Goal: Task Accomplishment & Management: Use online tool/utility

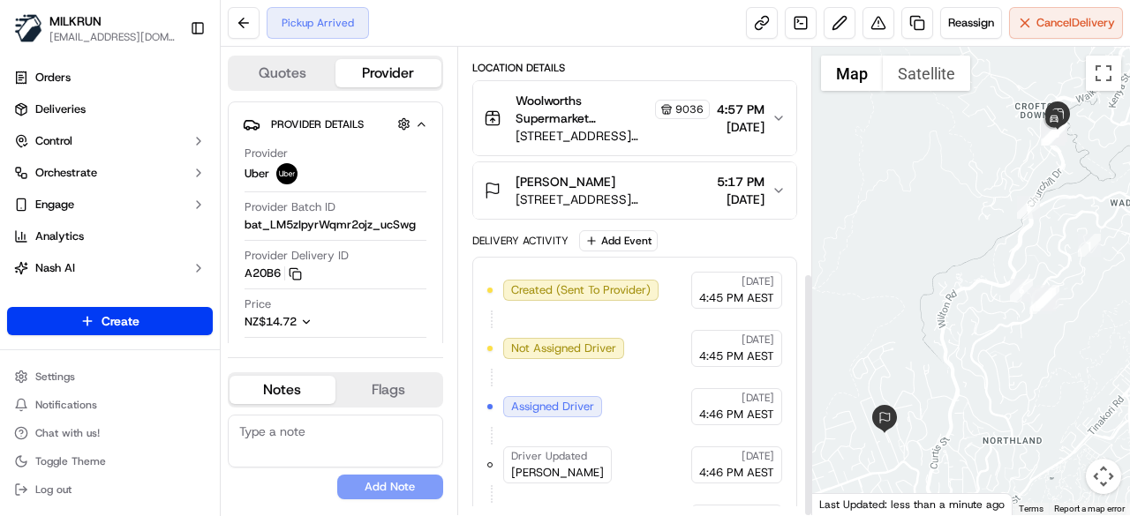
scroll to position [430, 0]
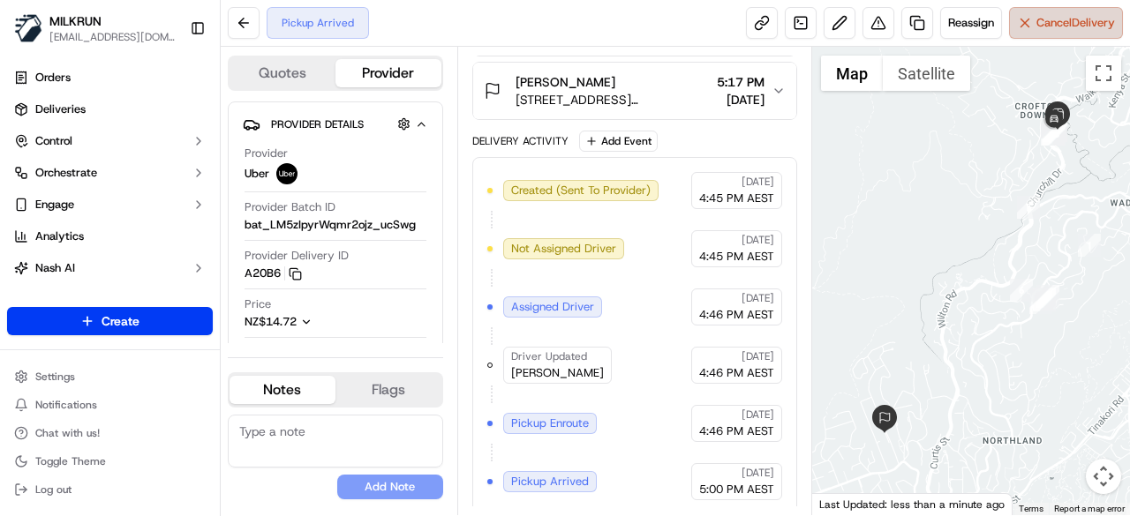
click at [1060, 7] on button "Cancel Delivery" at bounding box center [1066, 23] width 114 height 32
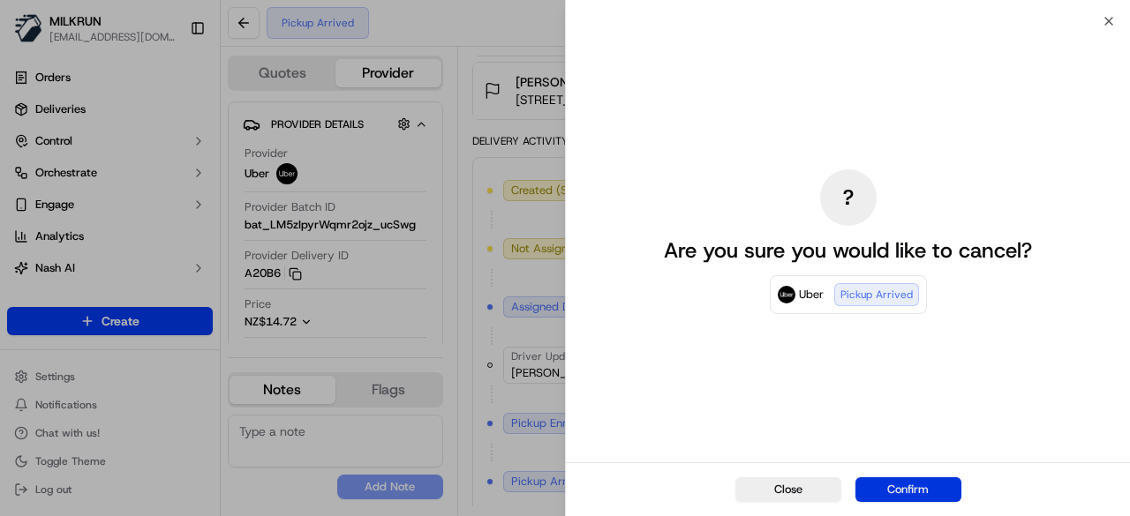
click at [925, 483] on button "Confirm" at bounding box center [908, 489] width 106 height 25
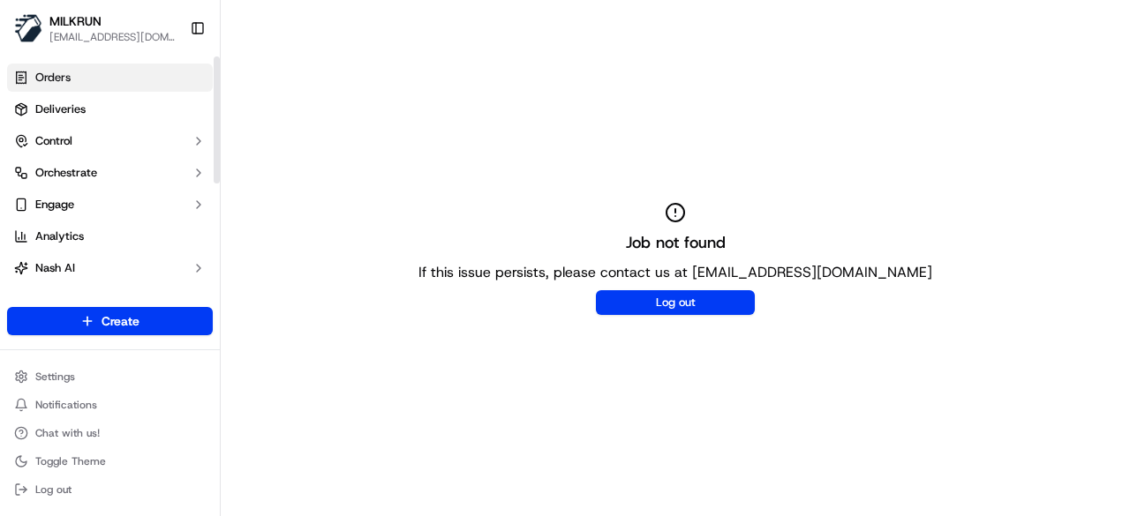
click at [56, 78] on span "Orders" at bounding box center [52, 78] width 35 height 16
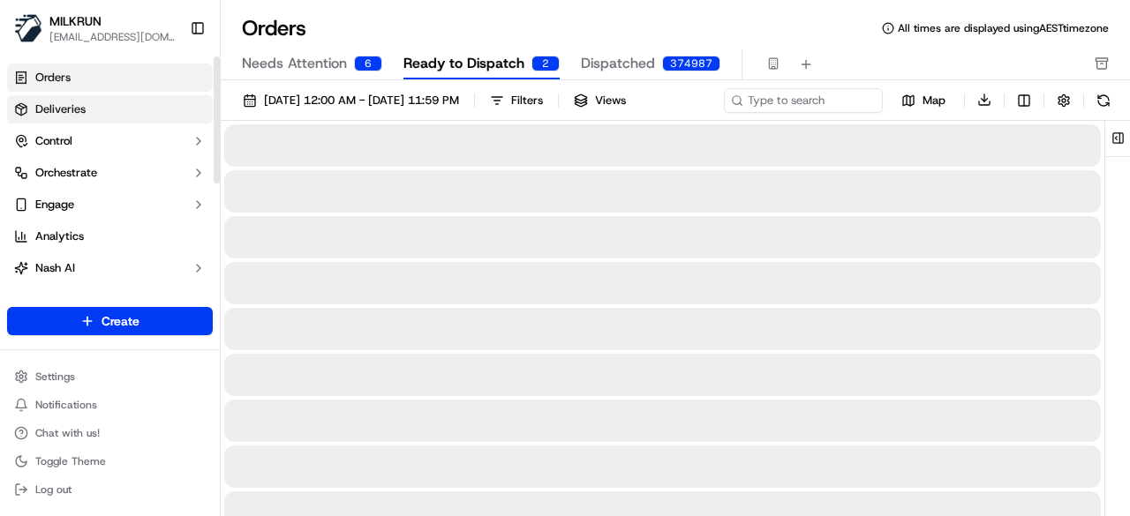
click at [104, 113] on link "Deliveries" at bounding box center [110, 109] width 206 height 28
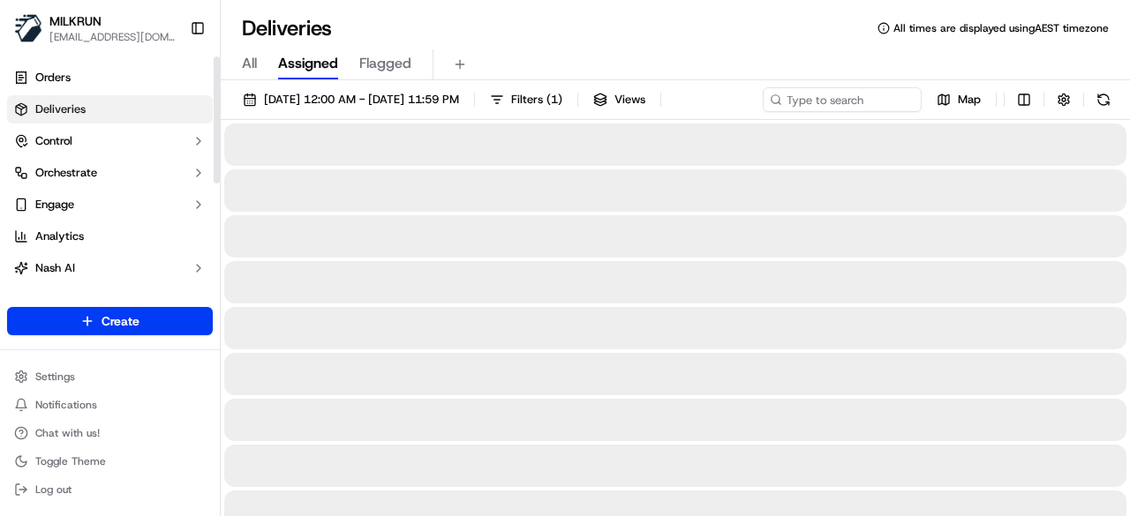
click at [239, 62] on div "All Assigned Flagged" at bounding box center [675, 64] width 909 height 31
click at [255, 62] on span "All" at bounding box center [249, 63] width 15 height 21
click at [814, 96] on input at bounding box center [816, 99] width 212 height 25
paste input "Maria Korkoneas"
click at [710, 112] on input "Maria Korkoneas" at bounding box center [816, 99] width 212 height 25
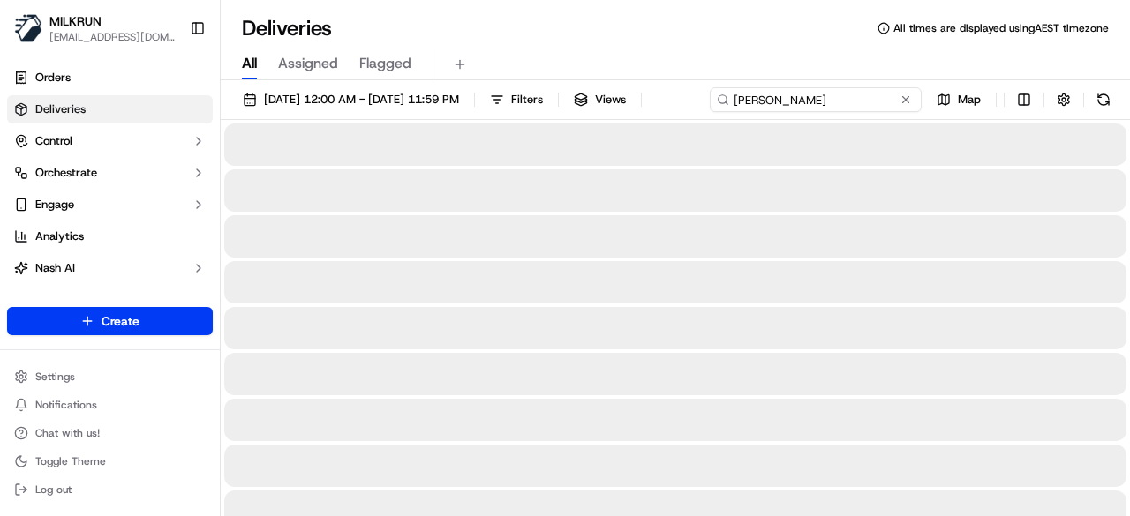
type input "Maria Korkoneas"
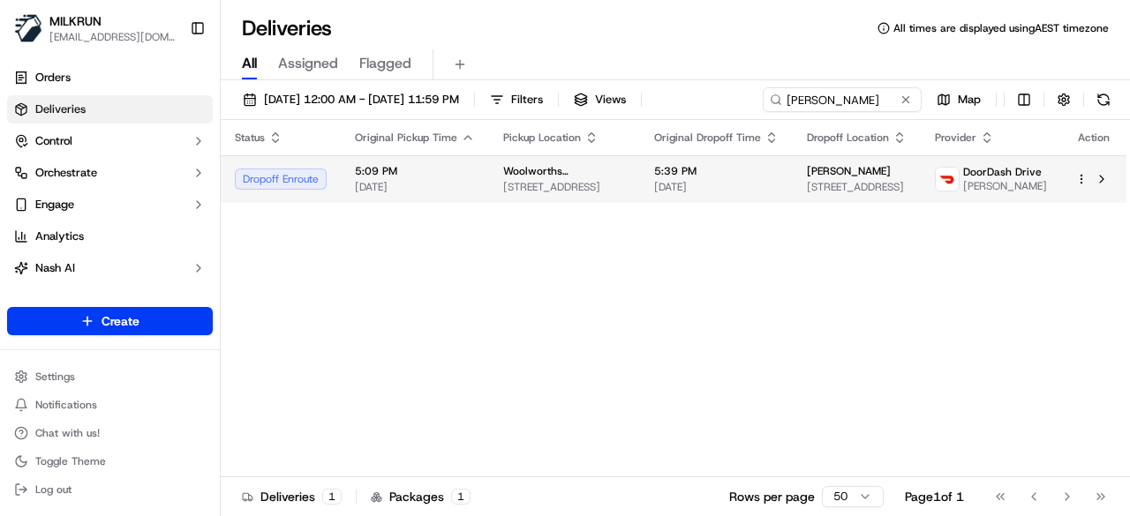
click at [466, 209] on div "Status Original Pickup Time Pickup Location Original Dropoff Time Dropoff Locat…" at bounding box center [673, 298] width 905 height 357
click at [1092, 177] on button at bounding box center [1101, 179] width 21 height 21
click at [1083, 185] on div at bounding box center [1093, 179] width 37 height 21
click at [1084, 174] on html "MILKRUN kperera1@woolworths.com.au Toggle Sidebar Orders Deliveries Control Orc…" at bounding box center [565, 258] width 1130 height 516
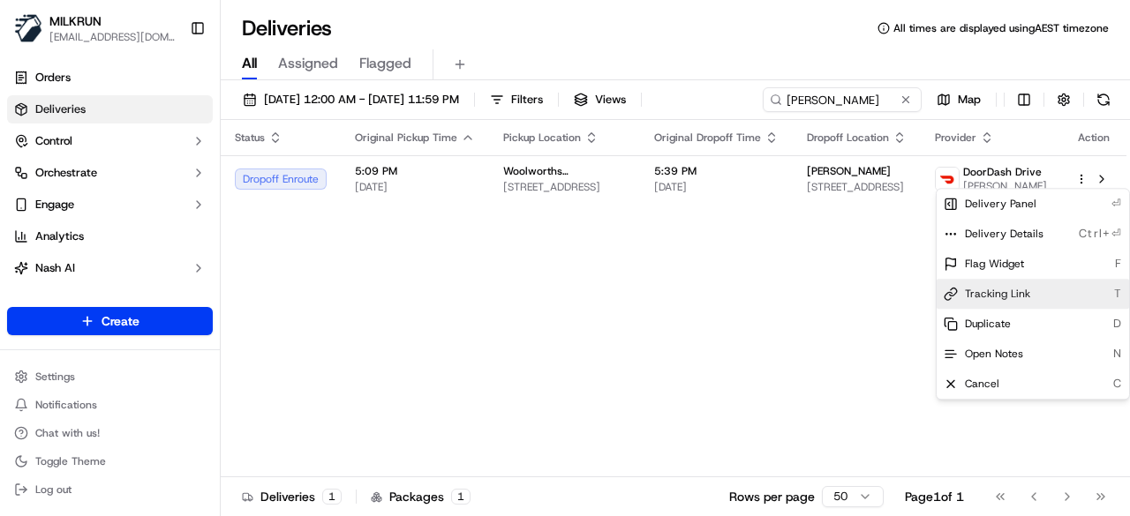
click at [1006, 292] on span "Tracking Link" at bounding box center [997, 294] width 65 height 14
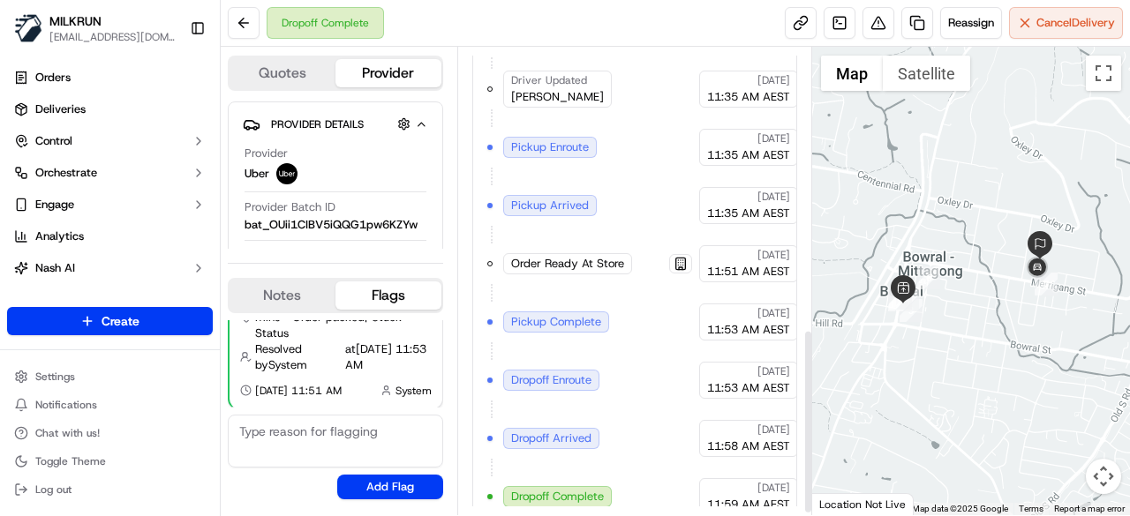
scroll to position [718, 0]
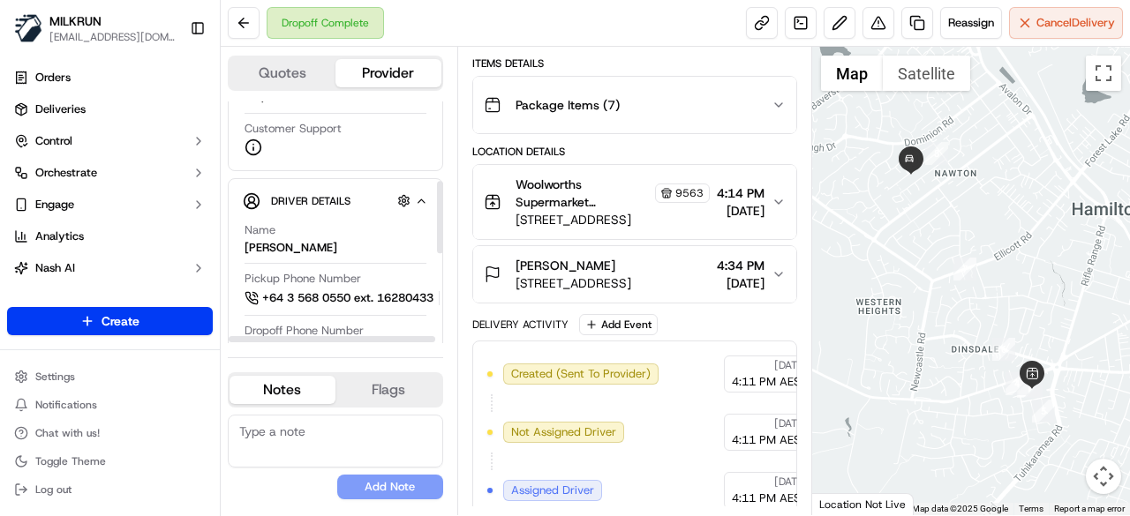
scroll to position [265, 0]
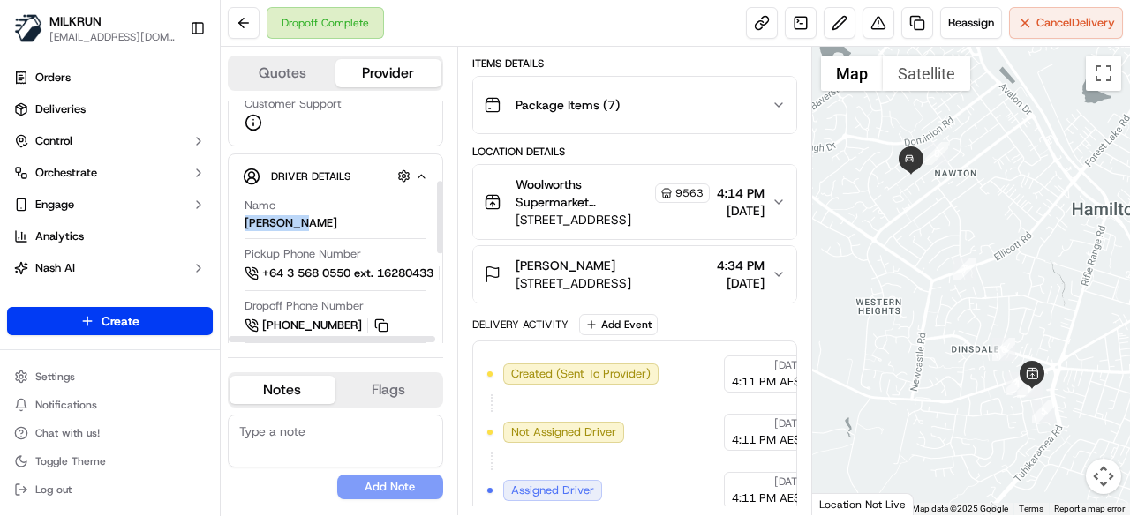
drag, startPoint x: 297, startPoint y: 218, endPoint x: 238, endPoint y: 222, distance: 58.4
click at [238, 222] on div "Driver Details Hidden ( 5 ) Name SUNISH P. Pickup Phone Number +64 3 568 0550 e…" at bounding box center [335, 398] width 215 height 488
drag, startPoint x: 239, startPoint y: 222, endPoint x: 256, endPoint y: 223, distance: 16.8
copy div "SUNISH P."
click at [231, 18] on button at bounding box center [244, 23] width 32 height 32
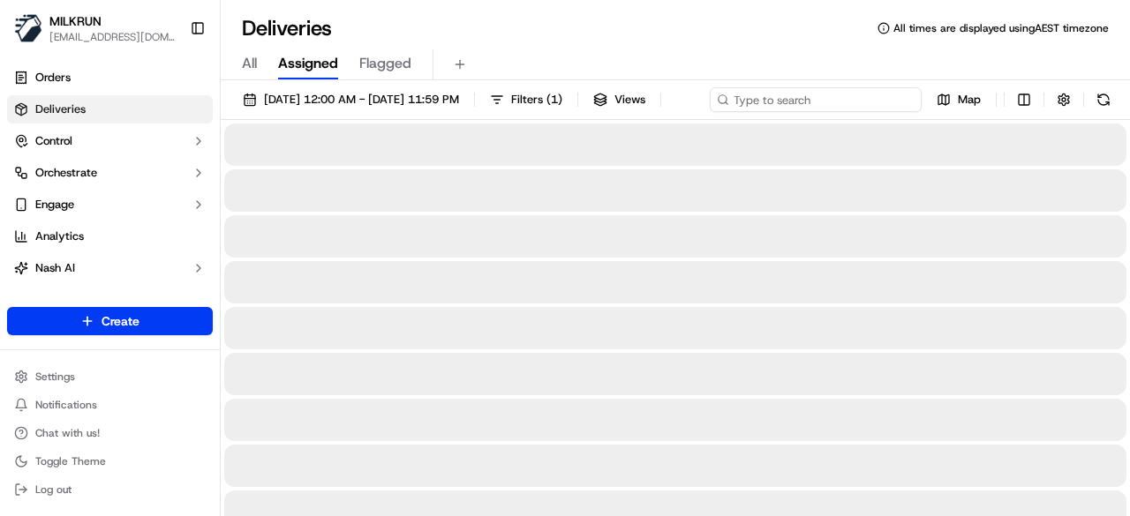
click at [856, 103] on div "[DATE] 12:00 AM - [DATE] 11:59 PM Filters ( 1 ) Views Map" at bounding box center [675, 103] width 909 height 33
paste input "SUNISH P."
type input "SUNISH P."
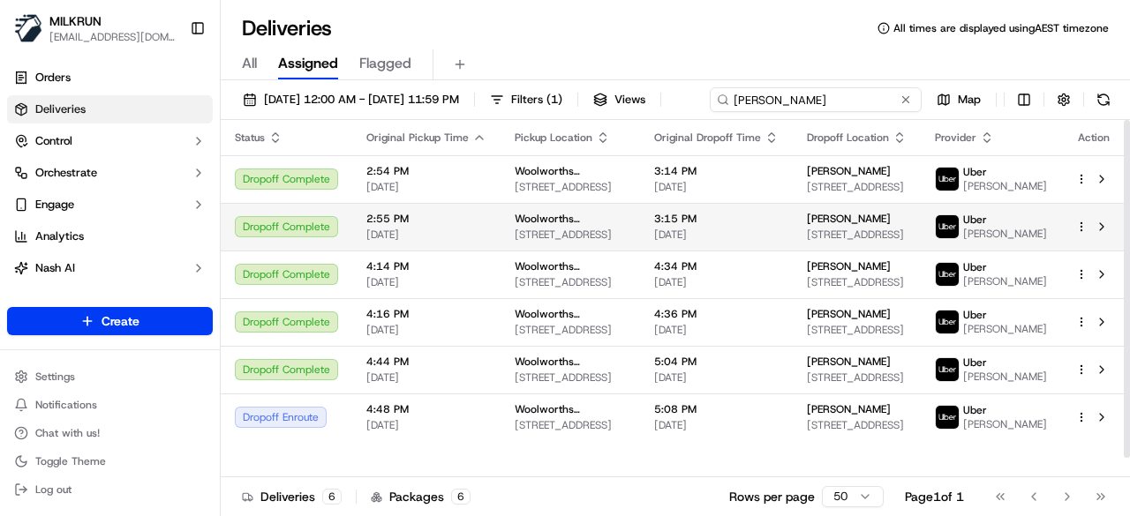
scroll to position [19, 0]
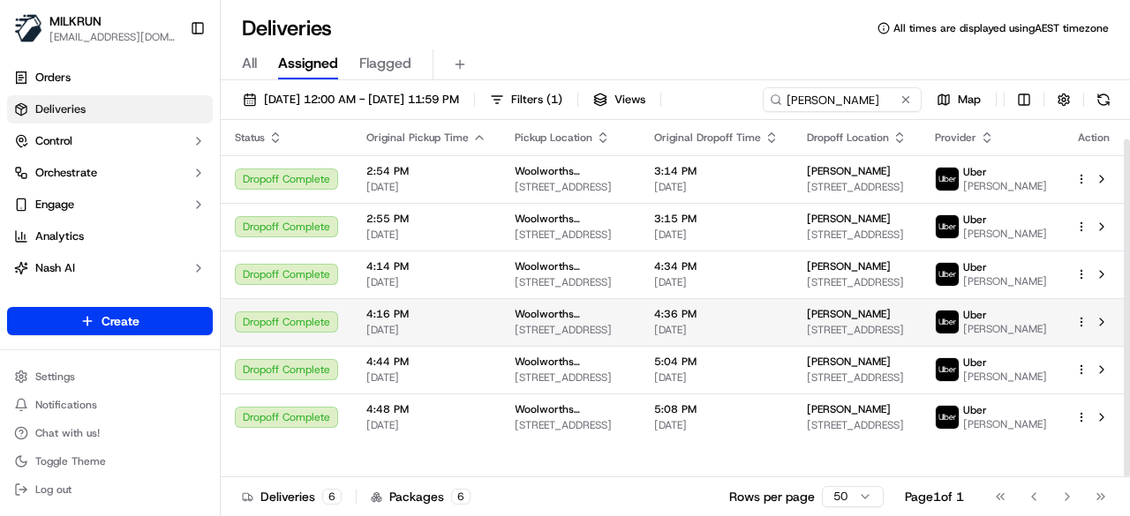
click at [860, 346] on td "sarah bedford 9A Grove Place, Dinsdale, Waikato Region 3204, NZ" at bounding box center [857, 322] width 128 height 48
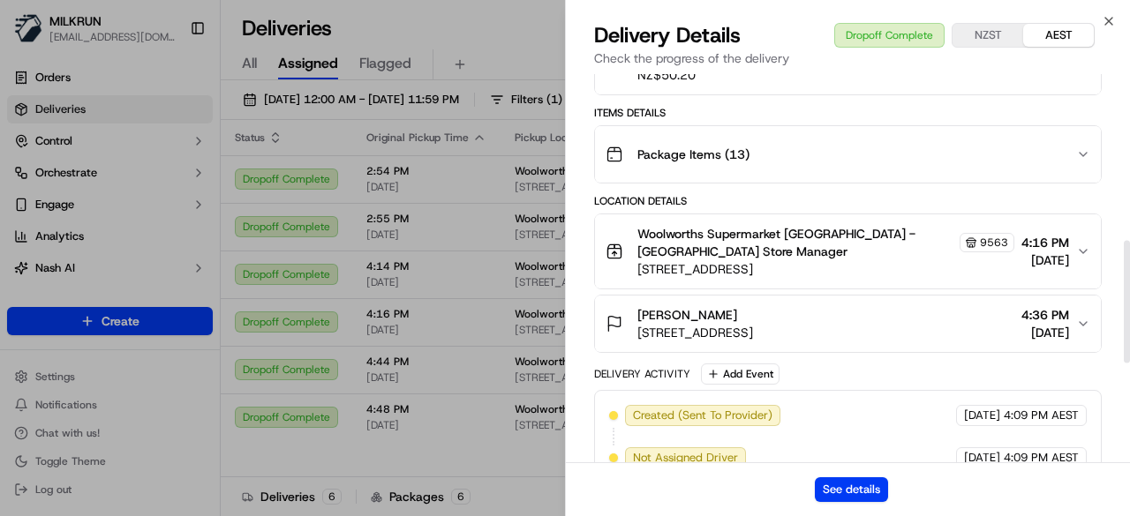
scroll to position [530, 0]
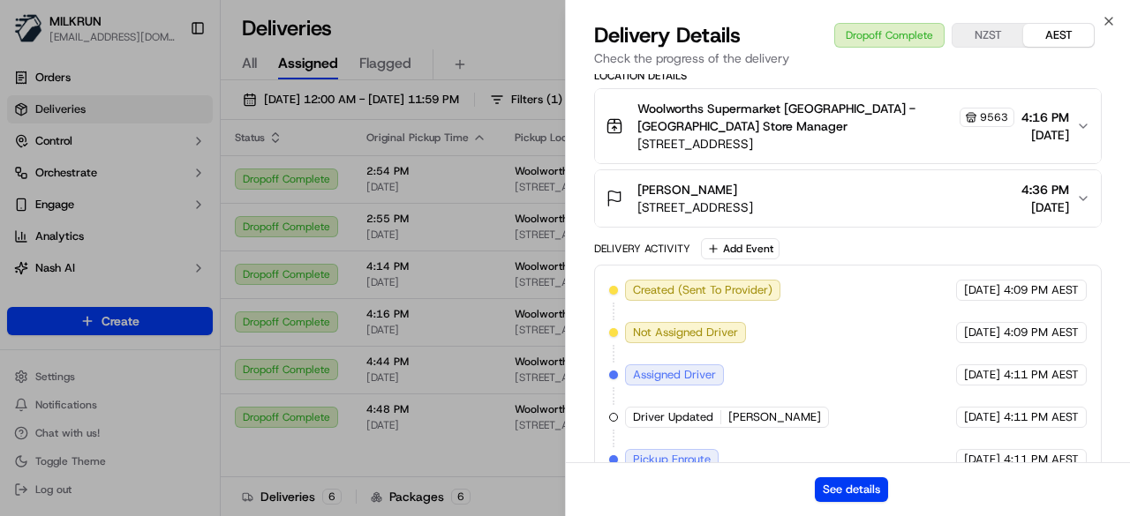
drag, startPoint x: 724, startPoint y: 182, endPoint x: 635, endPoint y: 189, distance: 89.4
click at [635, 189] on div "sarah bedford 9A Grove Place, Dinsdale, Waikato Region 3204, NZ" at bounding box center [678, 198] width 147 height 35
copy span "sarah bedford"
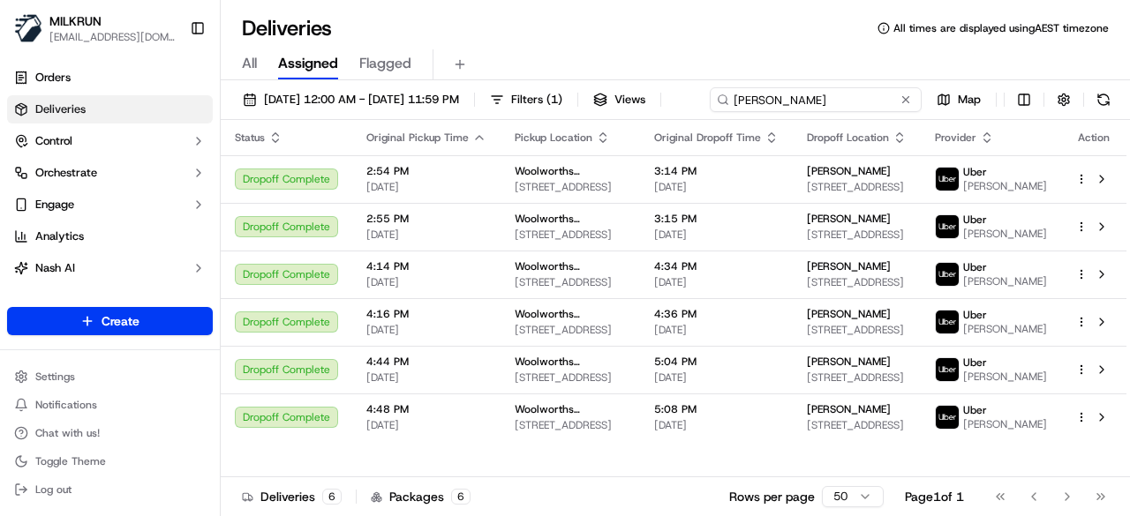
click at [861, 101] on div "22/09/2025 12:00 AM - 22/09/2025 11:59 PM Filters ( 1 ) Views SUNISH P. Map" at bounding box center [675, 103] width 909 height 33
drag, startPoint x: 154, startPoint y: 131, endPoint x: 110, endPoint y: 131, distance: 43.2
click at [110, 131] on div "MILKRUN kperera1@woolworths.com.au Toggle Sidebar Orders Deliveries Control Orc…" at bounding box center [565, 258] width 1130 height 516
paste input "sophia zurzolo"
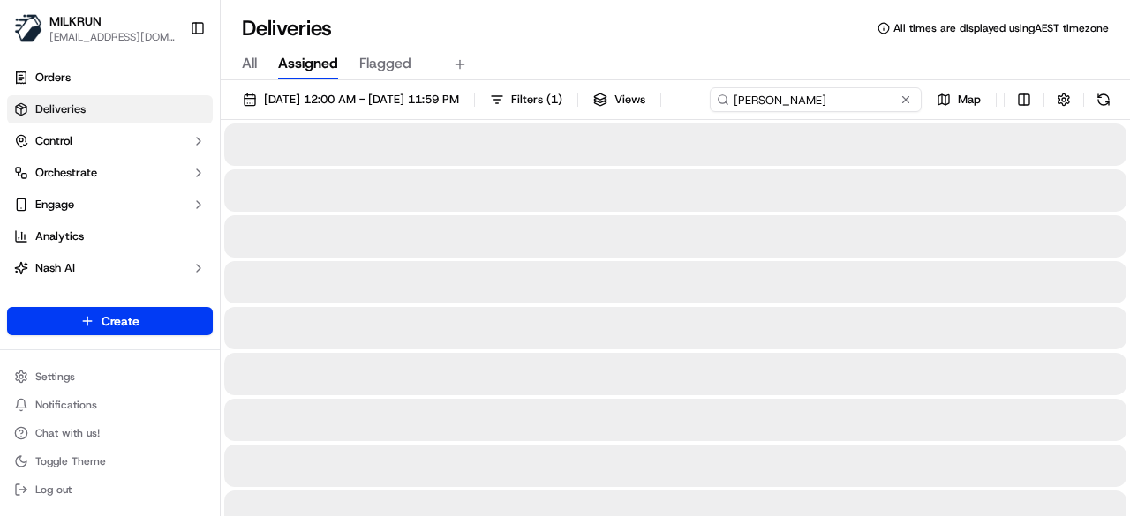
click at [710, 112] on input "sophia zurzolo" at bounding box center [816, 99] width 212 height 25
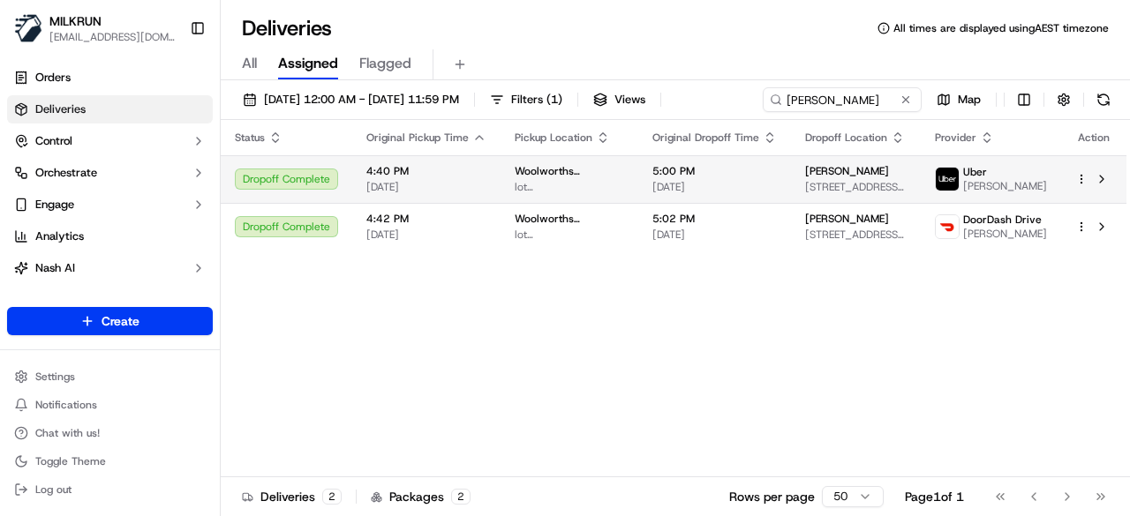
click at [915, 203] on td "sophia zurzolo 3 Orleans Ave, Seaford Meadows, SA 5169, AU" at bounding box center [856, 179] width 130 height 48
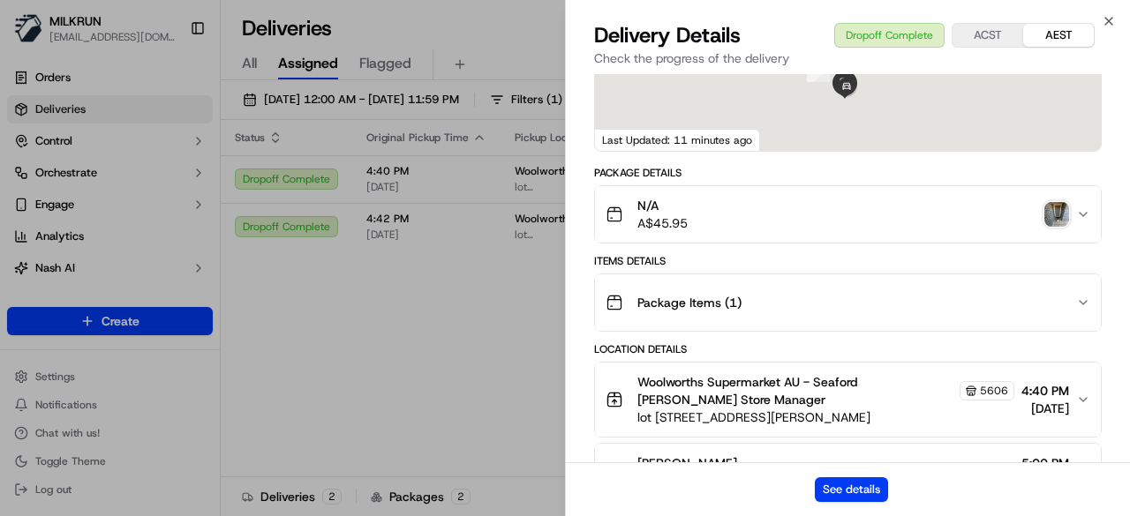
scroll to position [353, 0]
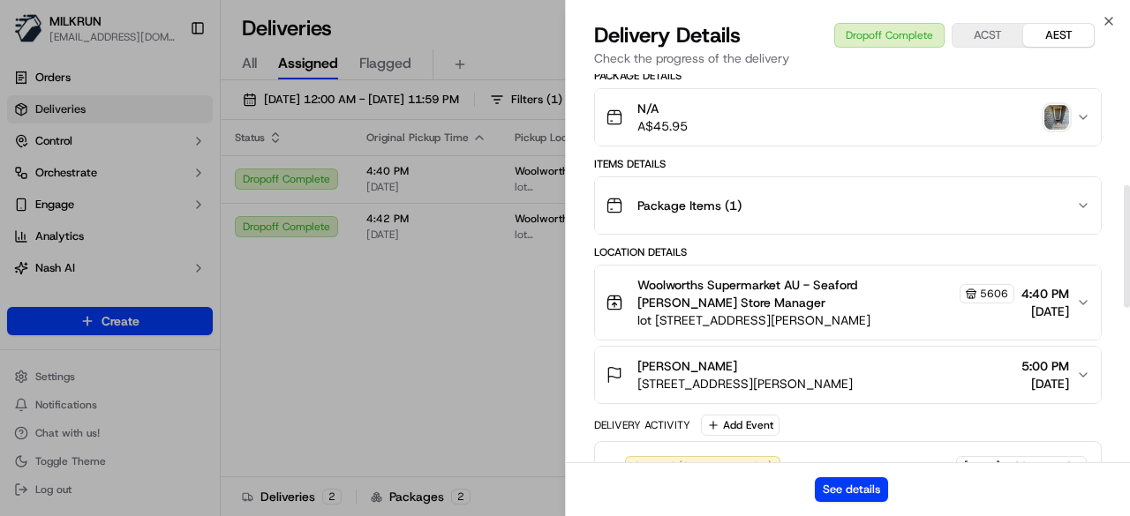
click at [1063, 123] on img "button" at bounding box center [1056, 117] width 25 height 25
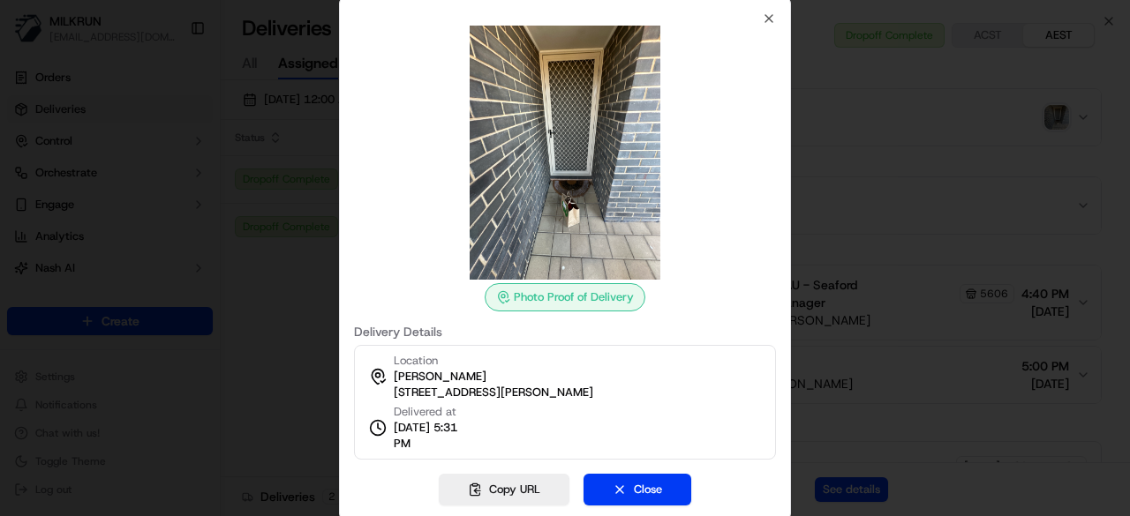
click at [254, 348] on div at bounding box center [565, 258] width 1130 height 516
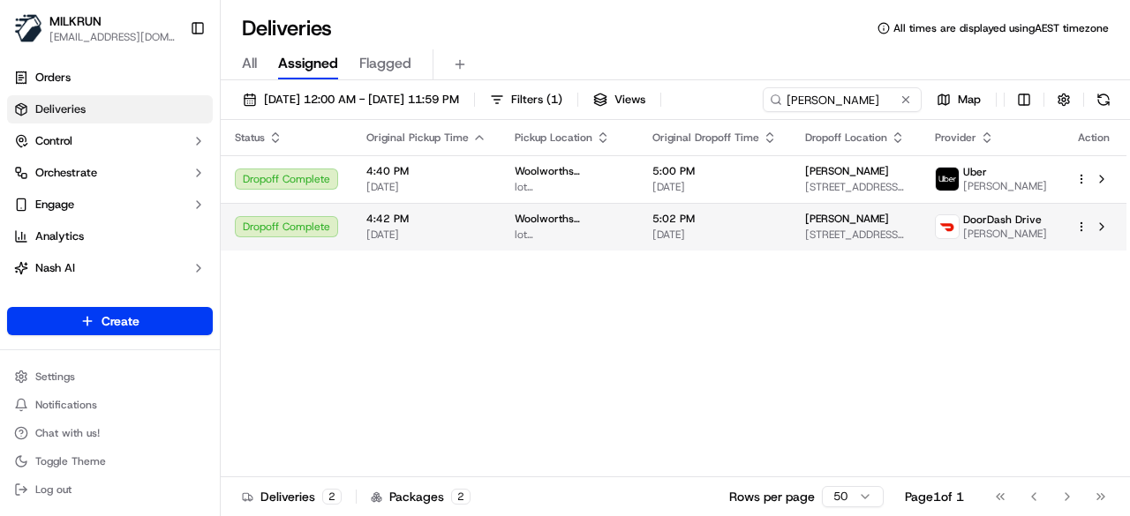
click at [997, 241] on span "Muhammad Sdam H." at bounding box center [1005, 234] width 84 height 14
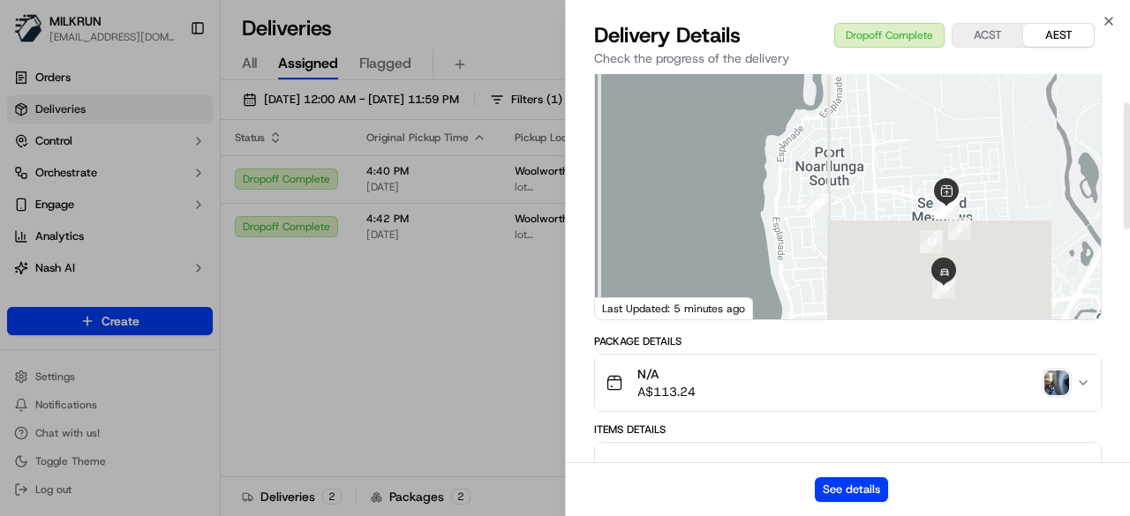
scroll to position [88, 0]
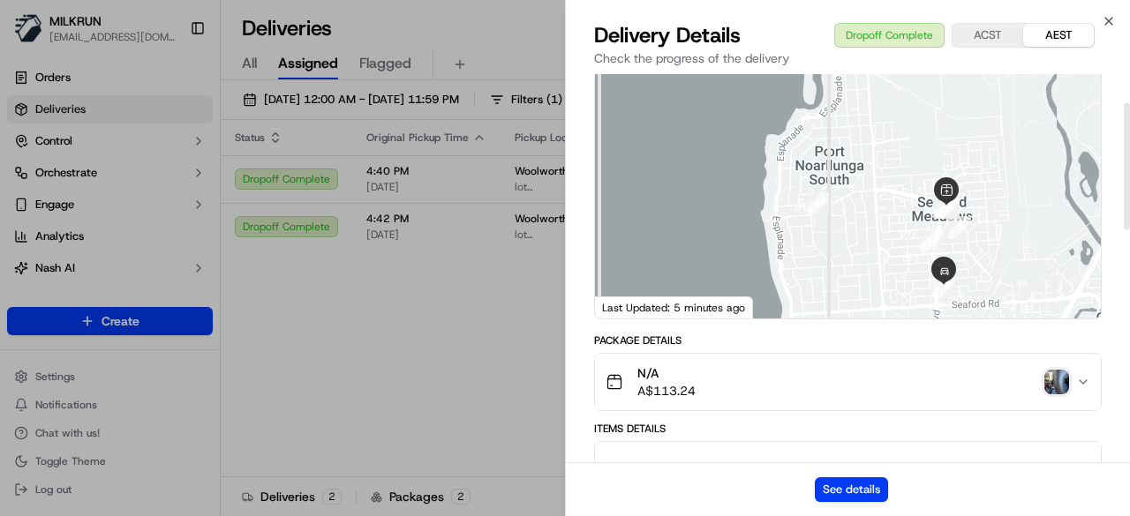
click at [1059, 370] on img "button" at bounding box center [1056, 382] width 25 height 25
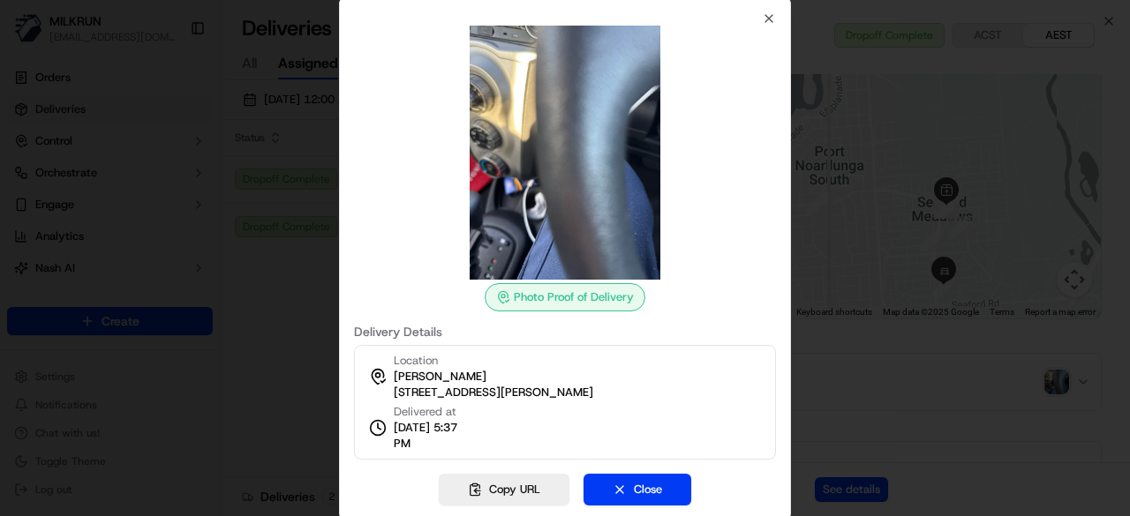
click at [252, 312] on div at bounding box center [565, 258] width 1130 height 516
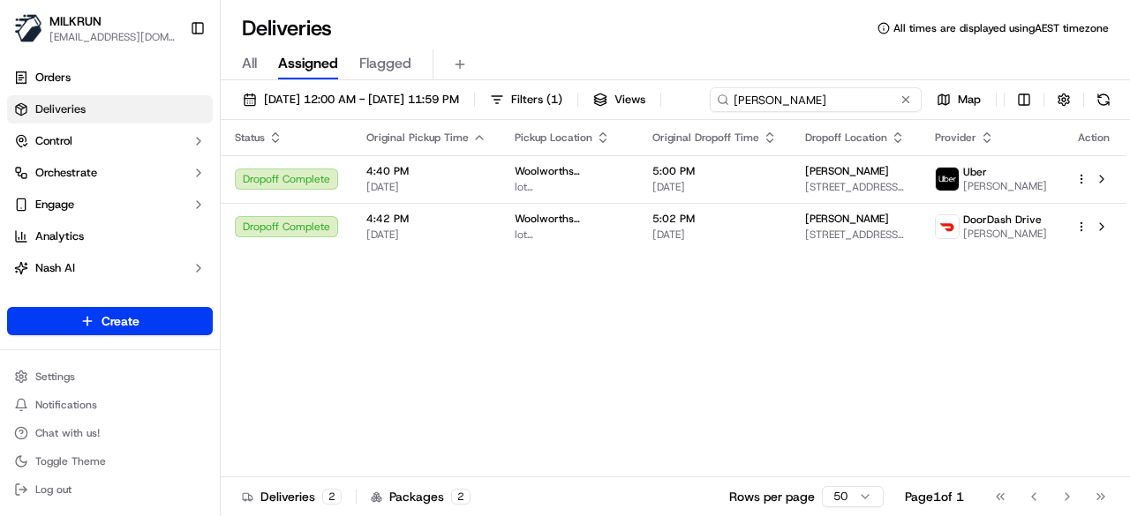
click at [849, 91] on div "22/09/2025 12:00 AM - 22/09/2025 11:59 PM Filters ( 1 ) Views sophia zurzolo Map" at bounding box center [675, 103] width 909 height 33
drag, startPoint x: 374, startPoint y: 139, endPoint x: 208, endPoint y: 135, distance: 166.0
click at [208, 135] on div "MILKRUN kperera1@woolworths.com.au Toggle Sidebar Orders Deliveries Control Orc…" at bounding box center [565, 258] width 1130 height 516
type input "b"
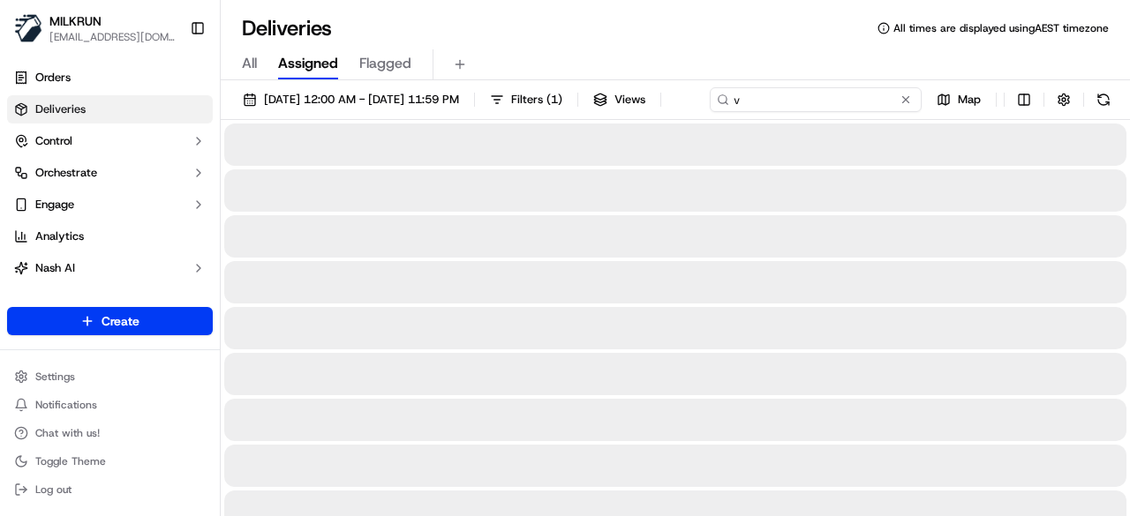
type input "v"
type input "Kirsty McLennan"
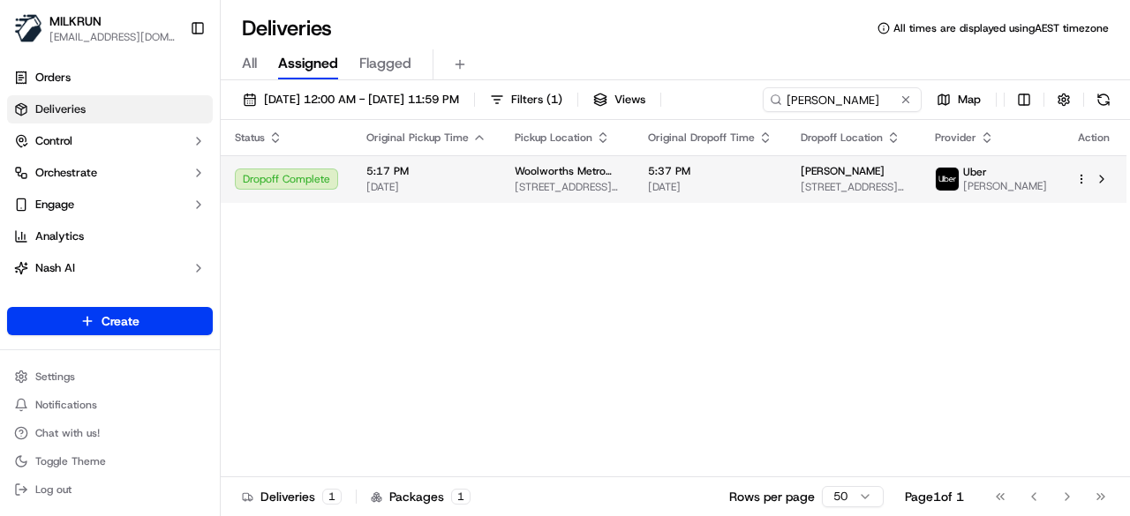
click at [1078, 222] on div "Status Original Pickup Time Pickup Location Original Dropoff Time Dropoff Locat…" at bounding box center [673, 298] width 905 height 357
click at [1083, 184] on html "MILKRUN kperera1@woolworths.com.au Toggle Sidebar Orders Deliveries Control Orc…" at bounding box center [565, 258] width 1130 height 516
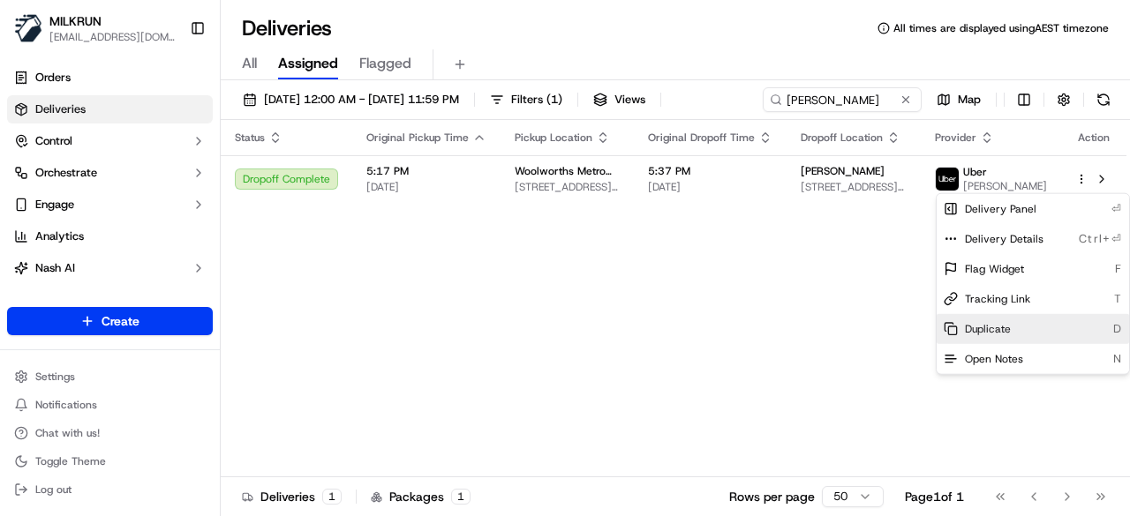
click at [1055, 328] on div "Duplicate D" at bounding box center [1032, 329] width 192 height 30
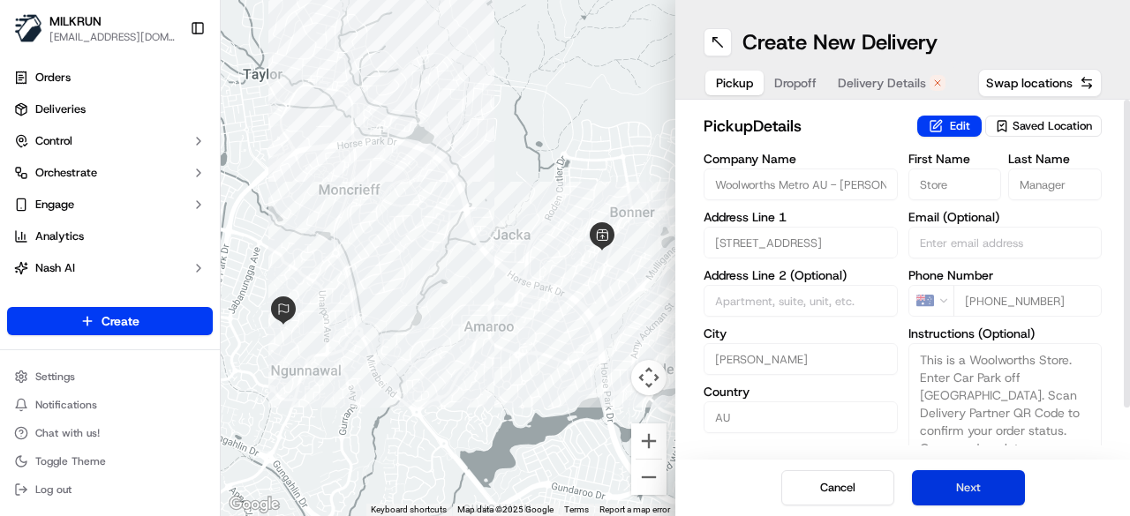
click at [938, 494] on button "Next" at bounding box center [968, 487] width 113 height 35
click at [937, 495] on button "Next" at bounding box center [968, 487] width 113 height 35
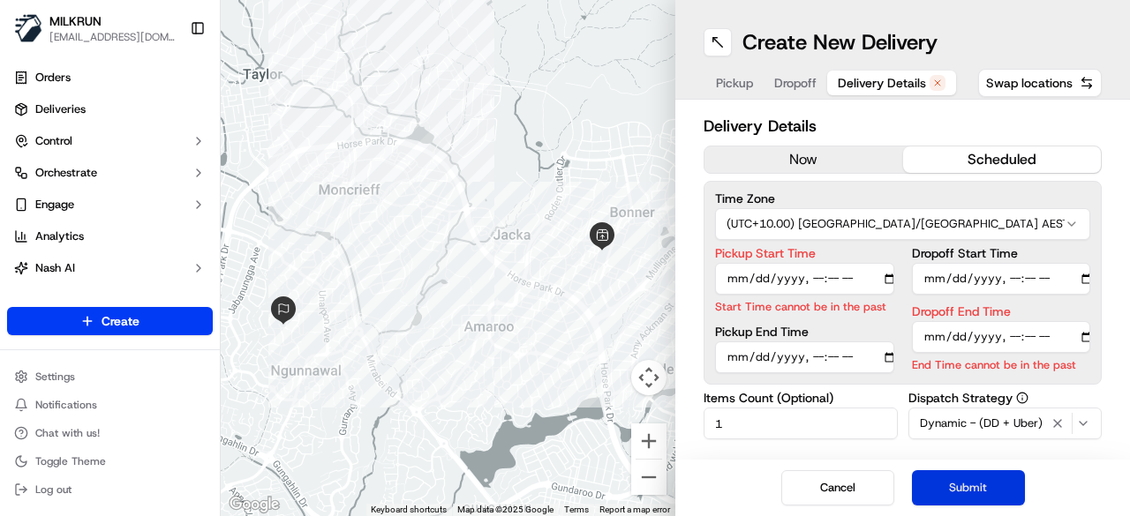
click at [937, 495] on button "Submit" at bounding box center [968, 487] width 113 height 35
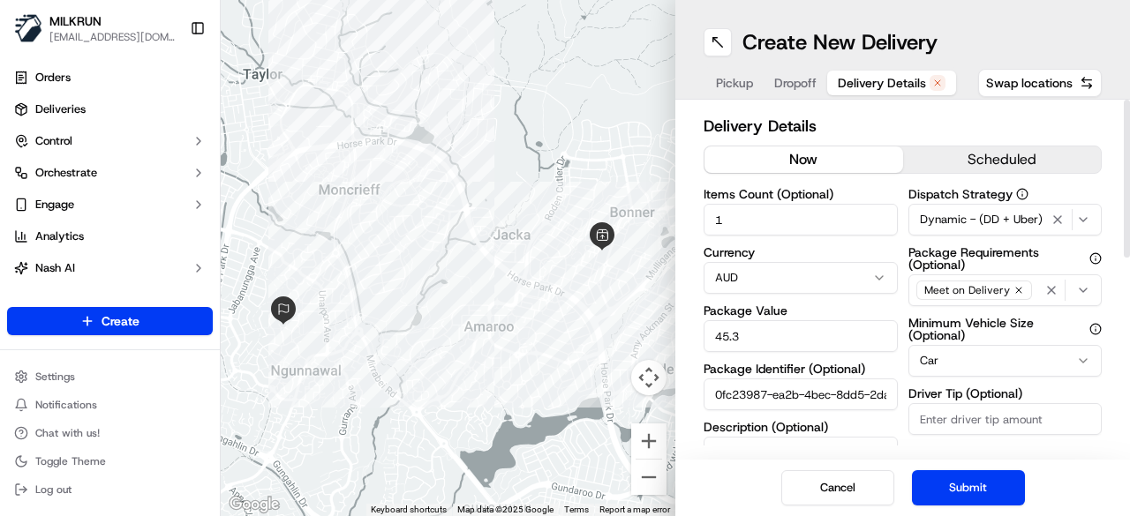
click at [827, 156] on button "now" at bounding box center [803, 160] width 199 height 26
click at [929, 491] on button "Submit" at bounding box center [968, 487] width 113 height 35
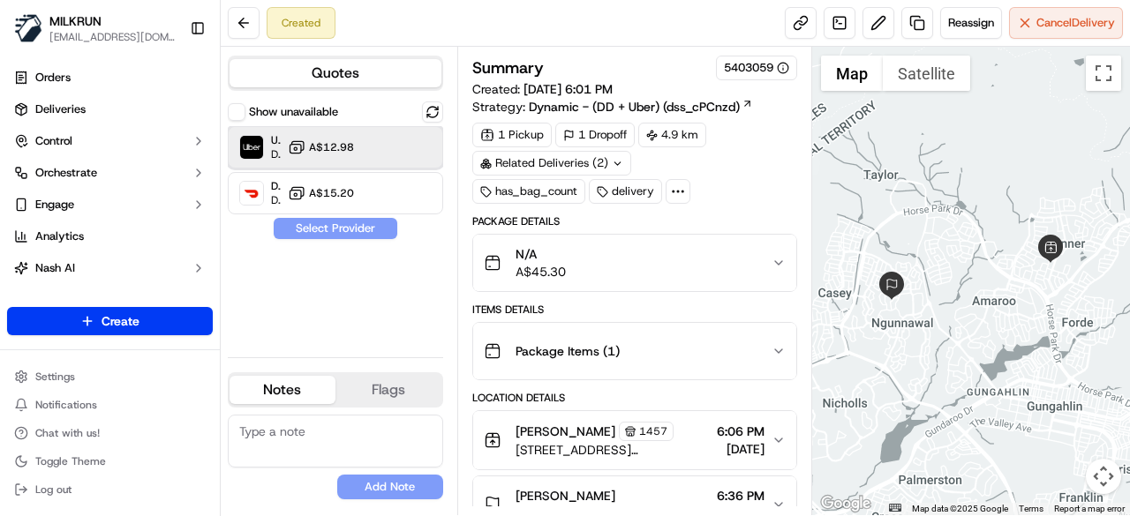
click at [439, 152] on div "Uber Dropoff ETA 25 minutes A$12.98" at bounding box center [335, 147] width 215 height 42
click at [358, 220] on button "Assign Provider" at bounding box center [335, 228] width 125 height 21
click at [807, 18] on link at bounding box center [801, 23] width 32 height 32
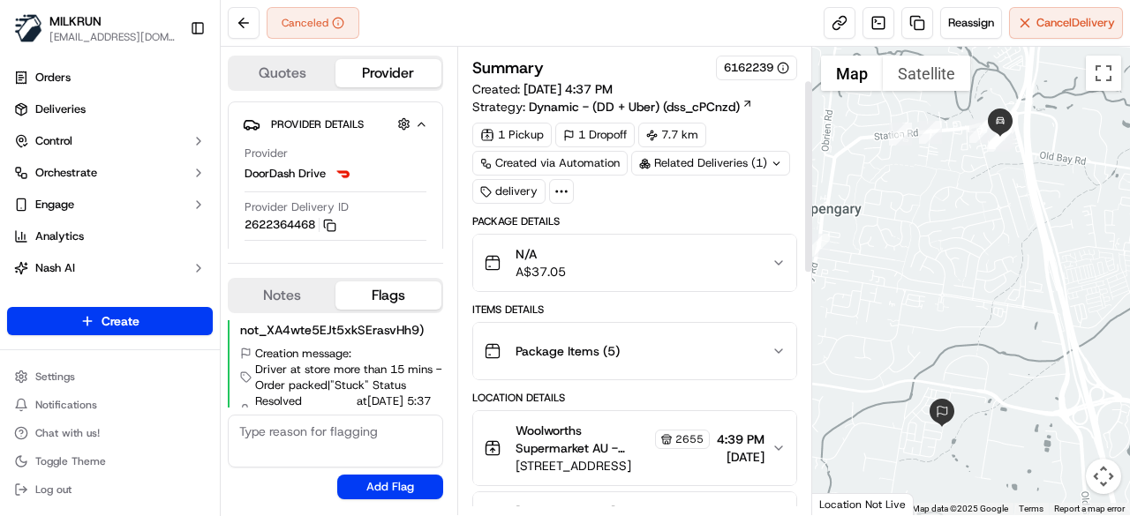
scroll to position [177, 0]
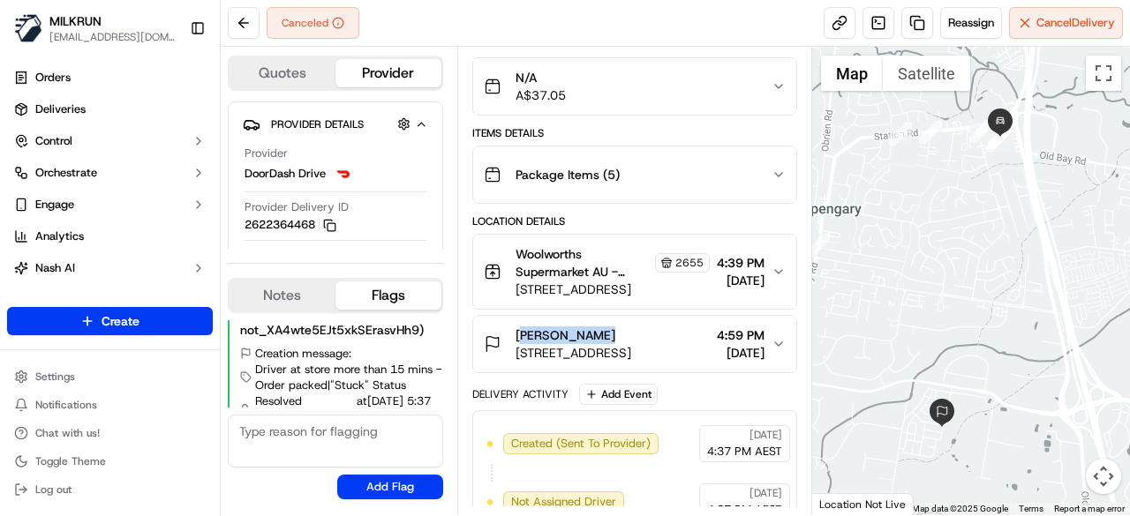
drag, startPoint x: 597, startPoint y: 329, endPoint x: 505, endPoint y: 327, distance: 91.8
click at [505, 327] on div "[PERSON_NAME] [STREET_ADDRESS]" at bounding box center [557, 344] width 147 height 35
copy span "[PERSON_NAME]"
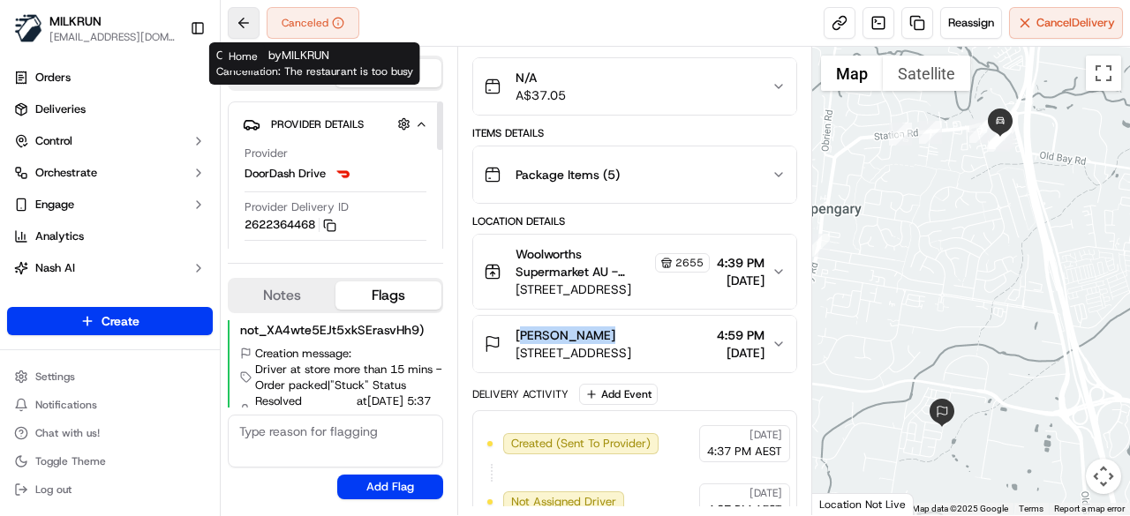
click at [258, 22] on button at bounding box center [244, 23] width 32 height 32
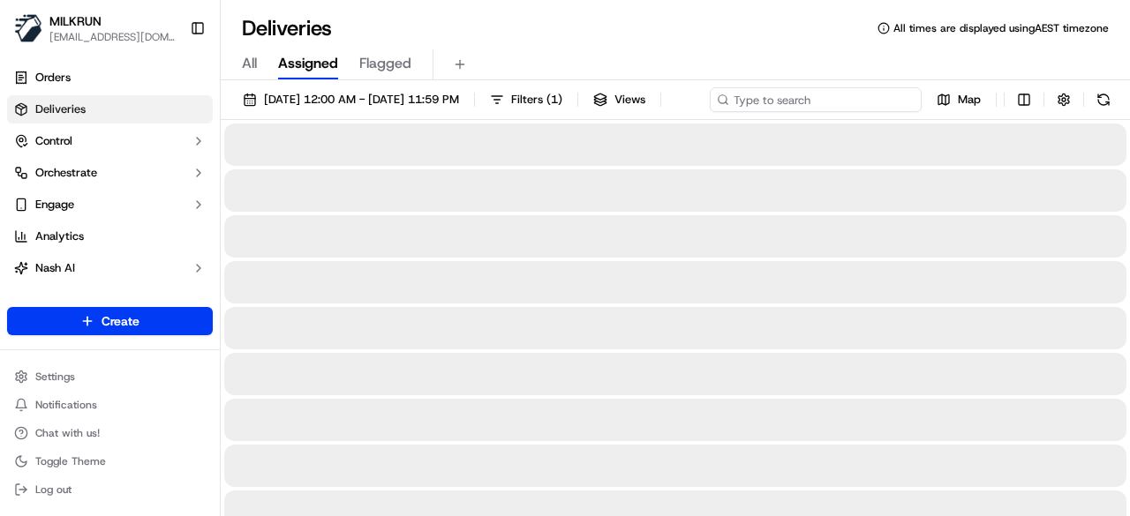
click at [794, 99] on div "[DATE] 12:00 AM - [DATE] 11:59 PM Filters ( 1 ) Views Map" at bounding box center [675, 103] width 909 height 33
paste input "[PERSON_NAME]"
type input "[PERSON_NAME]"
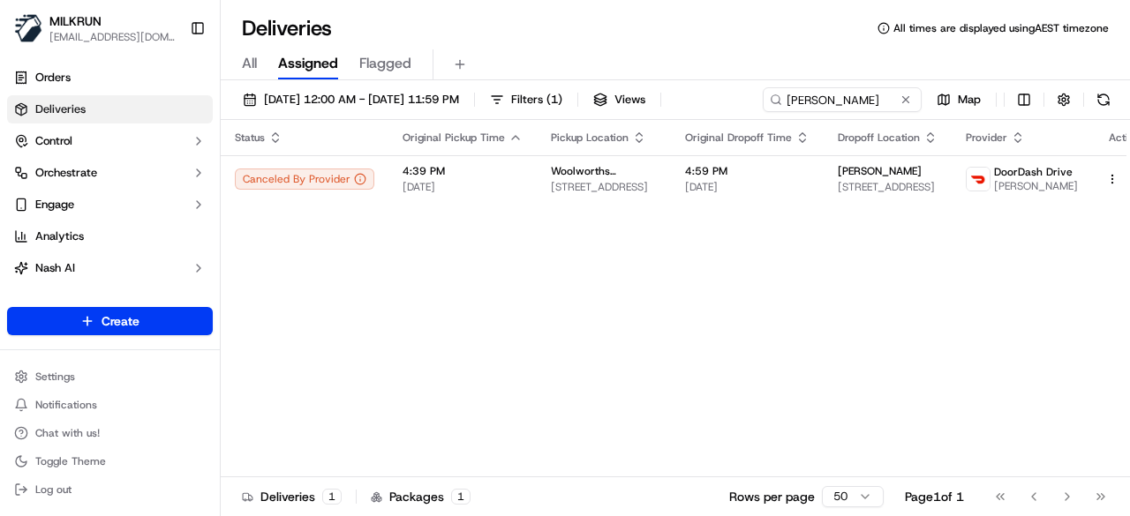
click at [1079, 211] on html "MILKRUN [EMAIL_ADDRESS][DOMAIN_NAME] Toggle Sidebar Orders Deliveries Control O…" at bounding box center [565, 258] width 1130 height 516
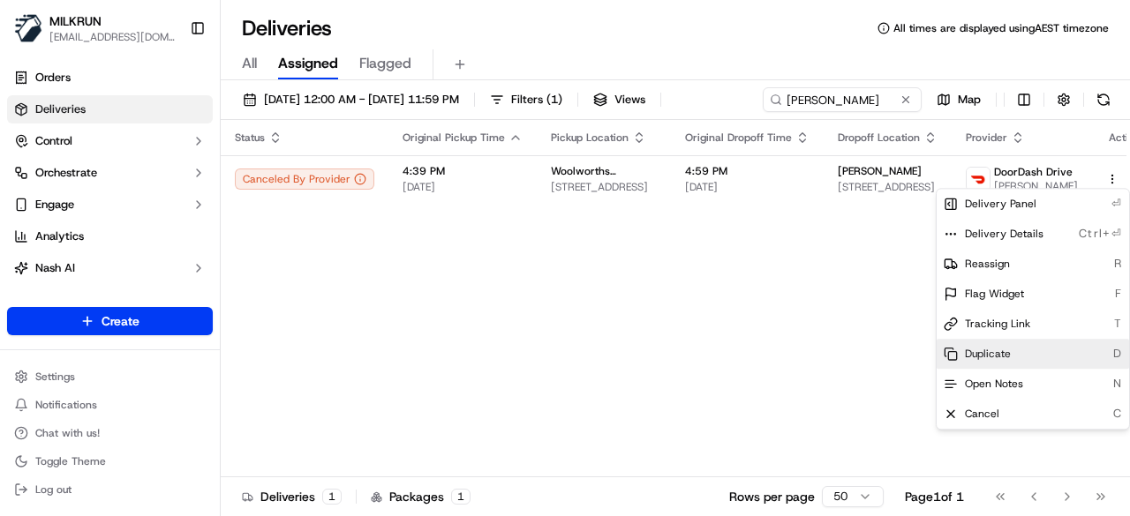
click at [1012, 359] on div "Duplicate D" at bounding box center [1032, 354] width 192 height 30
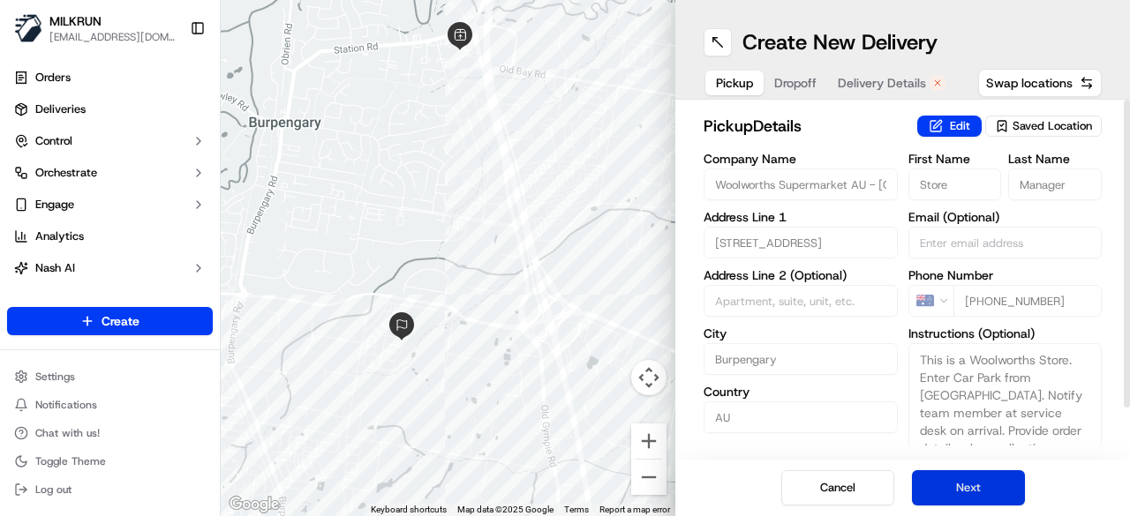
click at [988, 474] on button "Next" at bounding box center [968, 487] width 113 height 35
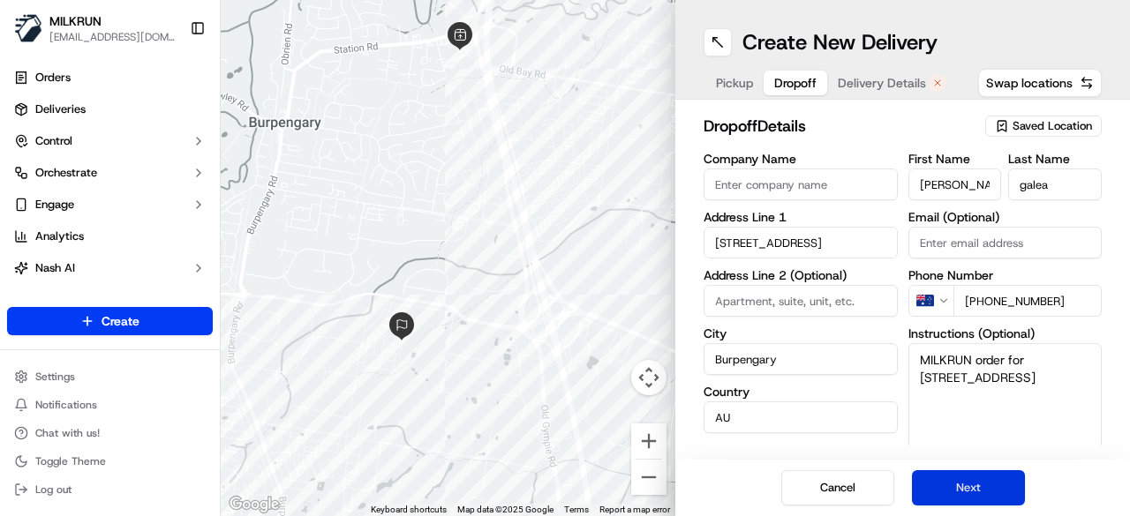
click at [988, 474] on button "Next" at bounding box center [968, 487] width 113 height 35
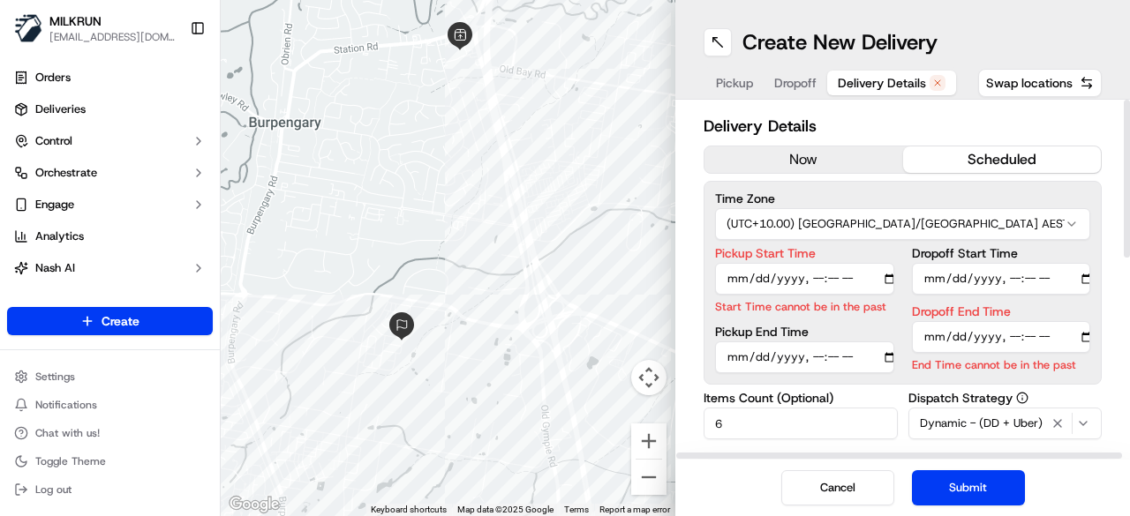
click at [856, 168] on button "now" at bounding box center [803, 160] width 199 height 26
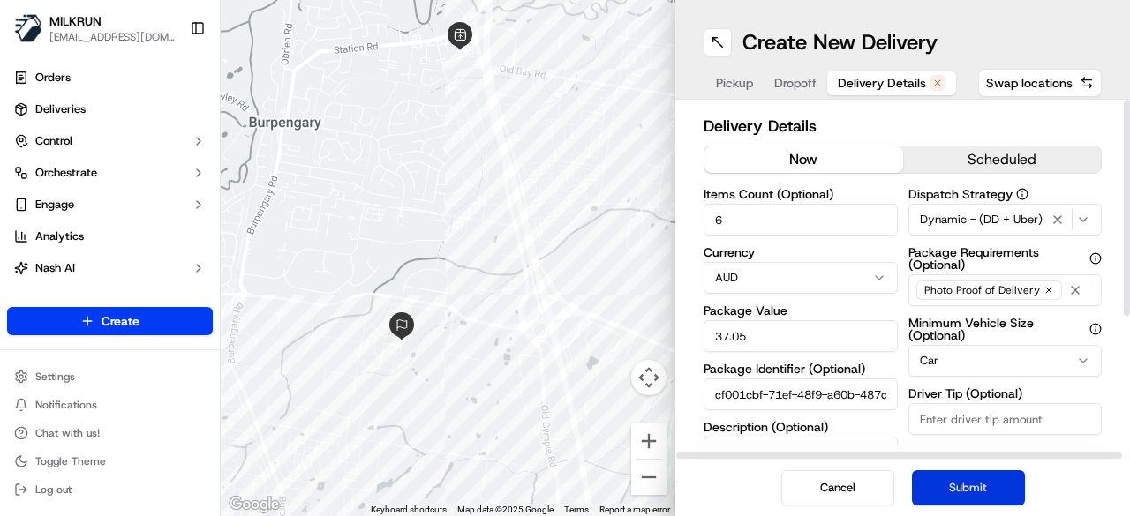
click at [977, 478] on button "Submit" at bounding box center [968, 487] width 113 height 35
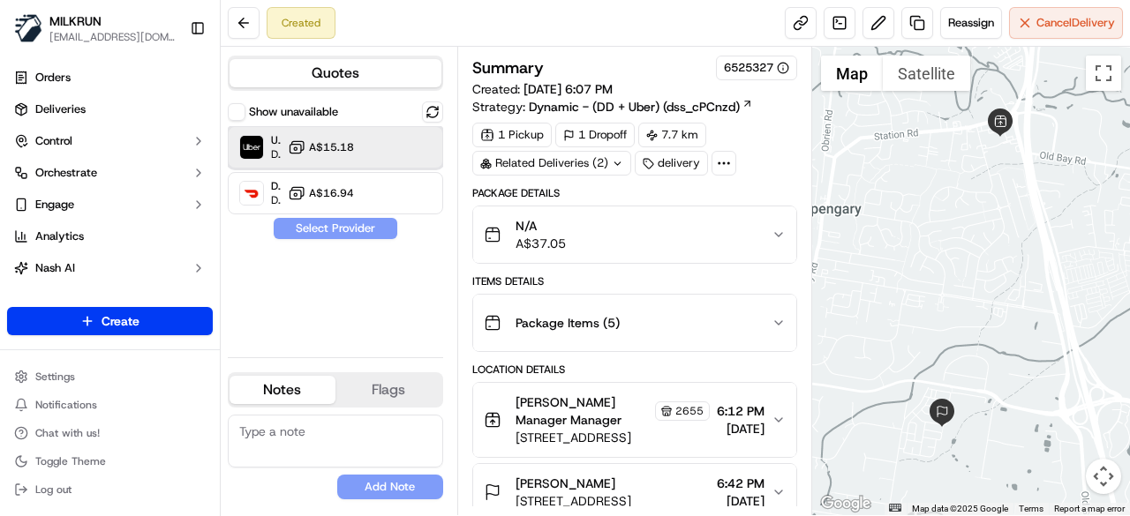
click at [353, 158] on div "Uber Dropoff ETA 40 minutes A$15.18" at bounding box center [335, 147] width 215 height 42
click at [364, 232] on button "Assign Provider" at bounding box center [335, 228] width 125 height 21
click at [793, 24] on link at bounding box center [801, 23] width 32 height 32
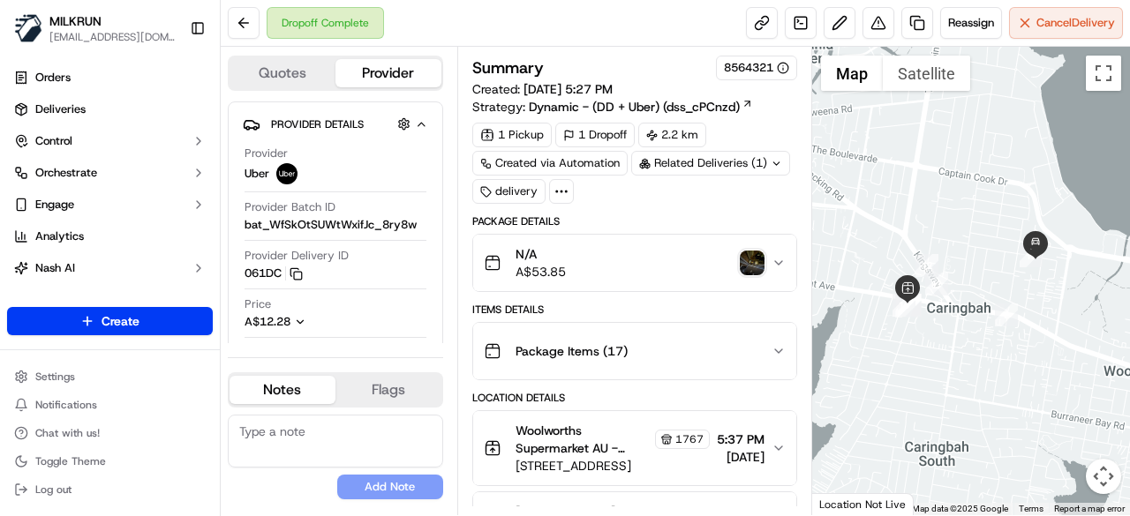
click at [763, 246] on div "N/A A$53.85" at bounding box center [628, 262] width 288 height 35
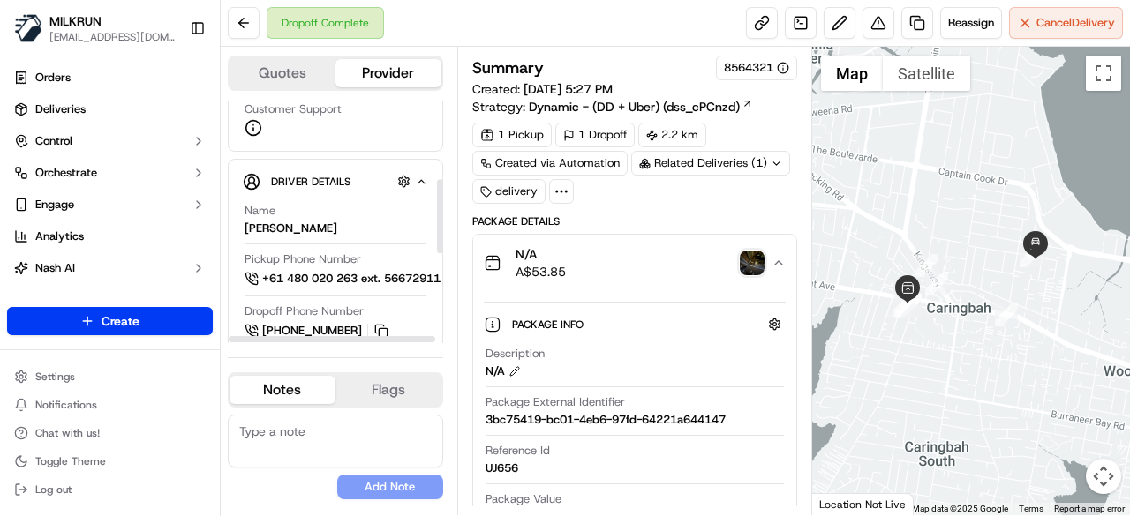
scroll to position [265, 0]
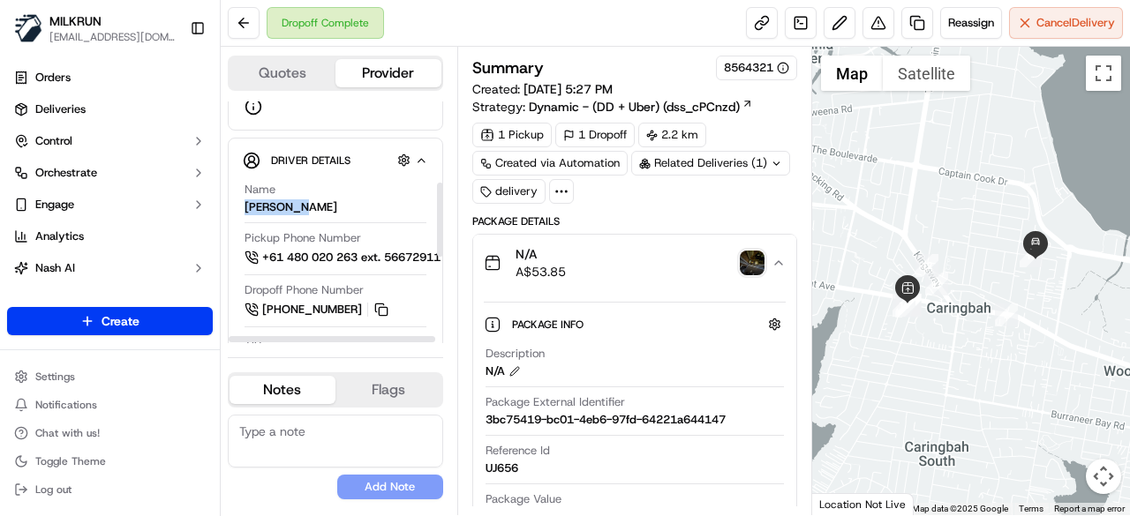
drag, startPoint x: 302, startPoint y: 199, endPoint x: 244, endPoint y: 202, distance: 58.3
click at [244, 202] on div "Name QAISAR S." at bounding box center [335, 199] width 182 height 34
copy div "[PERSON_NAME]"
click at [237, 20] on button at bounding box center [244, 23] width 32 height 32
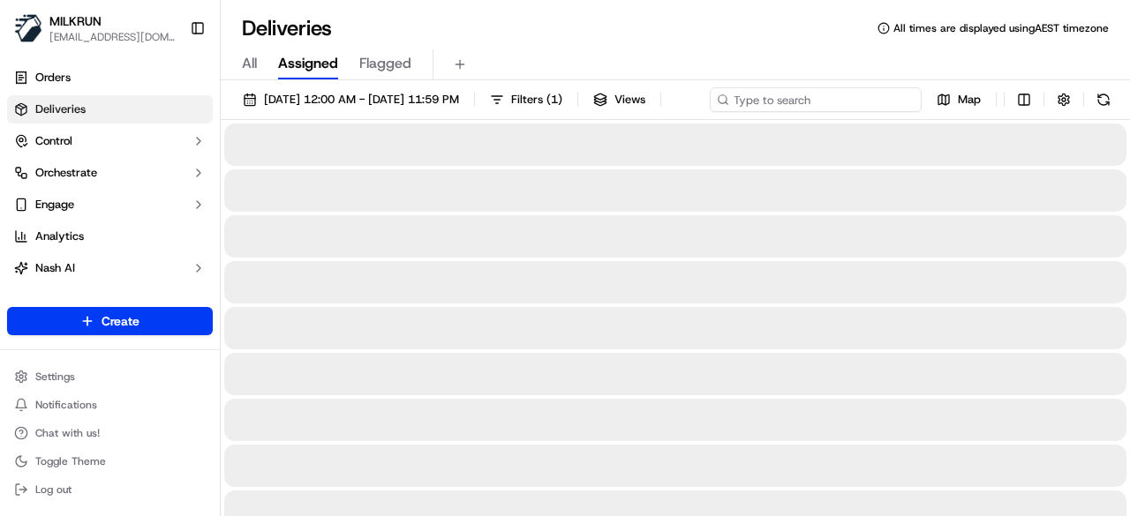
click at [800, 97] on input at bounding box center [816, 99] width 212 height 25
paste input "QAISAR S."
type input "QAISAR S."
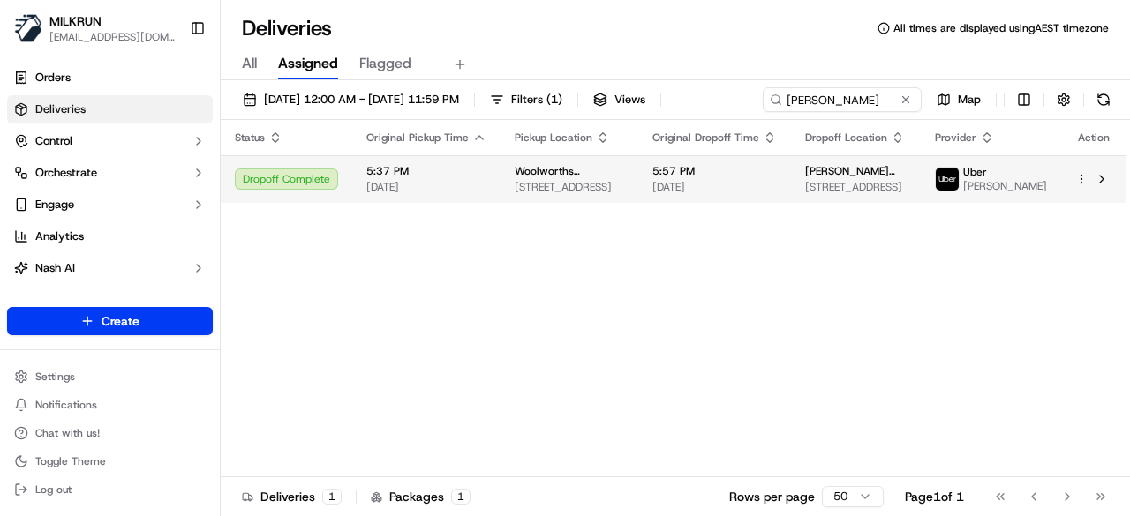
click at [713, 178] on span "5:57 PM" at bounding box center [714, 171] width 124 height 14
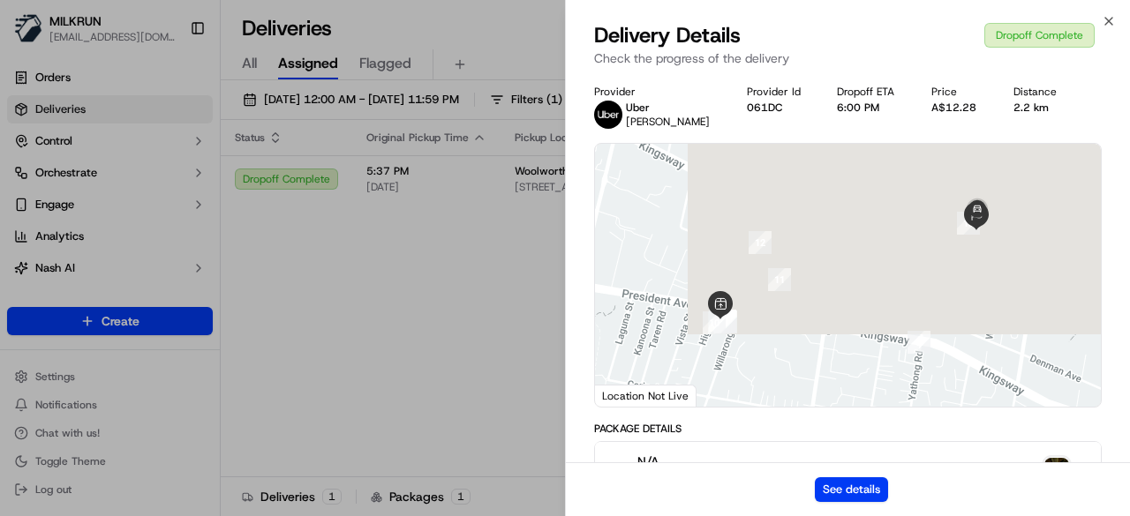
click at [861, 503] on div "See details" at bounding box center [848, 489] width 564 height 54
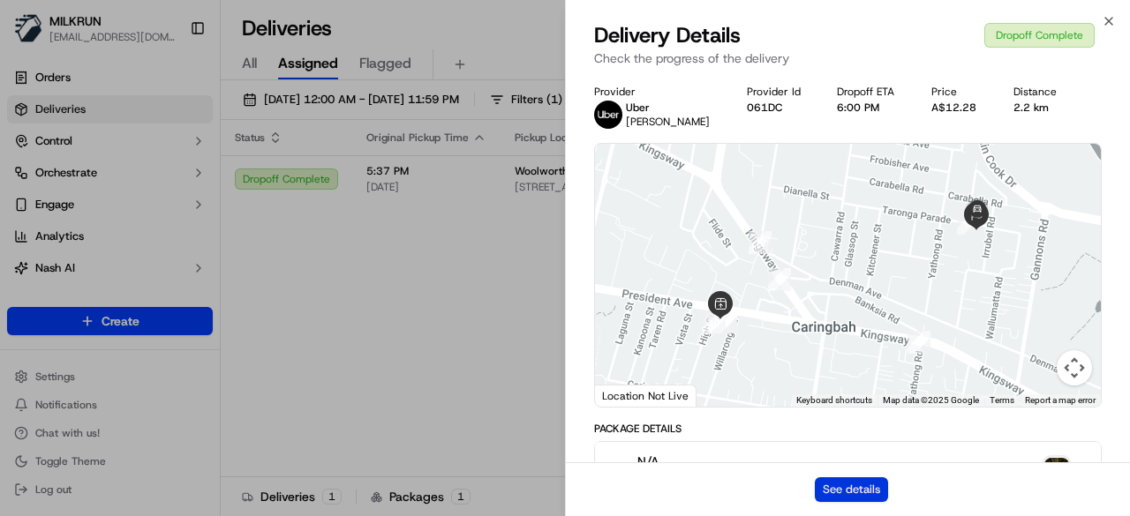
click at [861, 496] on button "See details" at bounding box center [851, 489] width 73 height 25
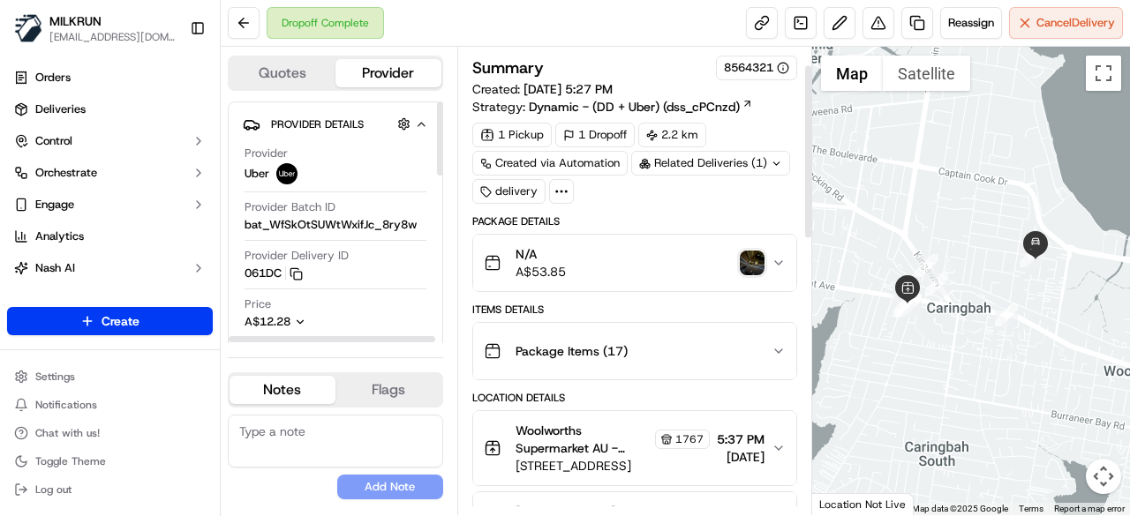
scroll to position [88, 0]
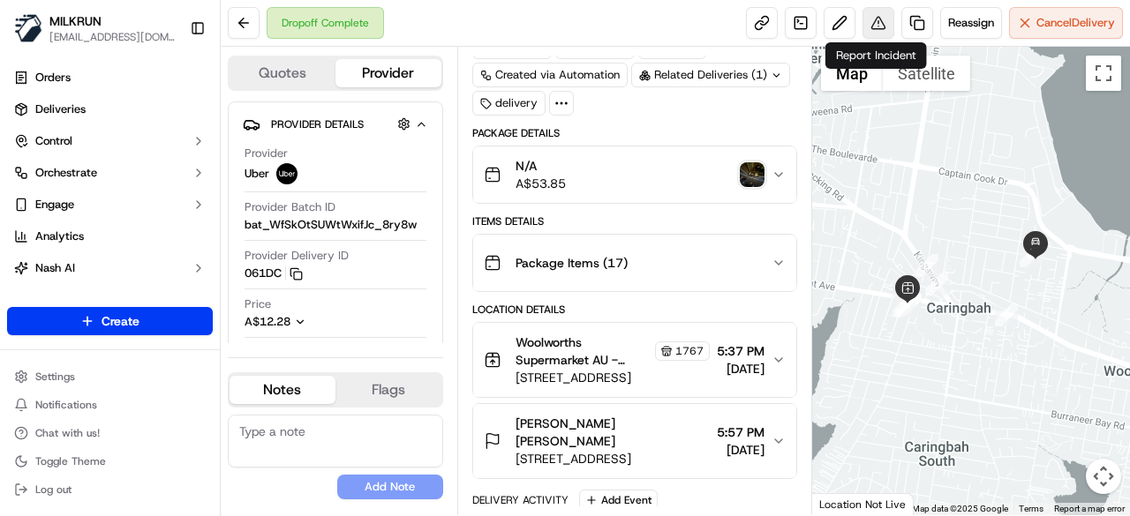
click at [873, 27] on button at bounding box center [878, 23] width 32 height 32
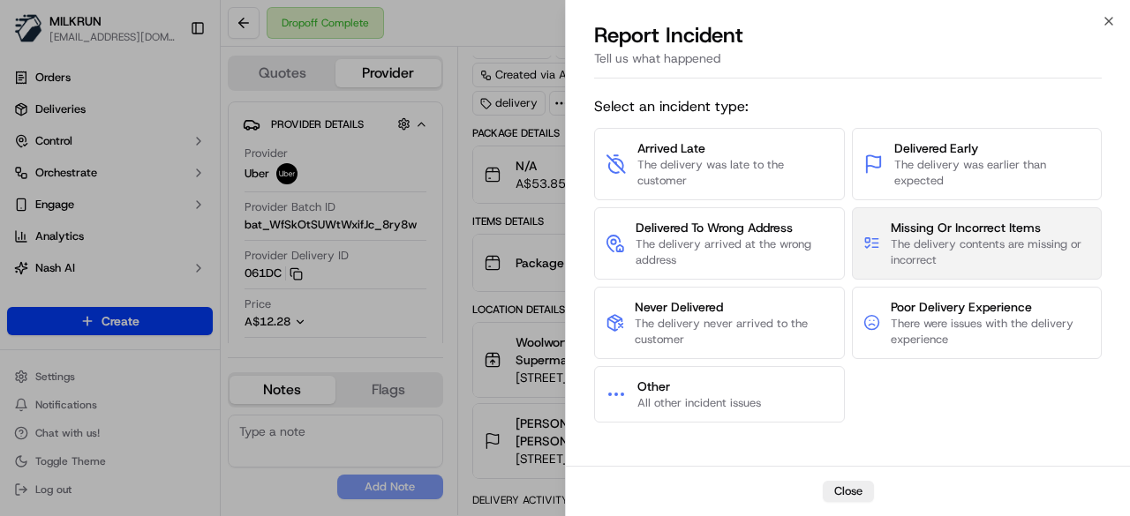
click at [951, 270] on button "Missing Or Incorrect Items The delivery contents are missing or incorrect" at bounding box center [977, 243] width 251 height 72
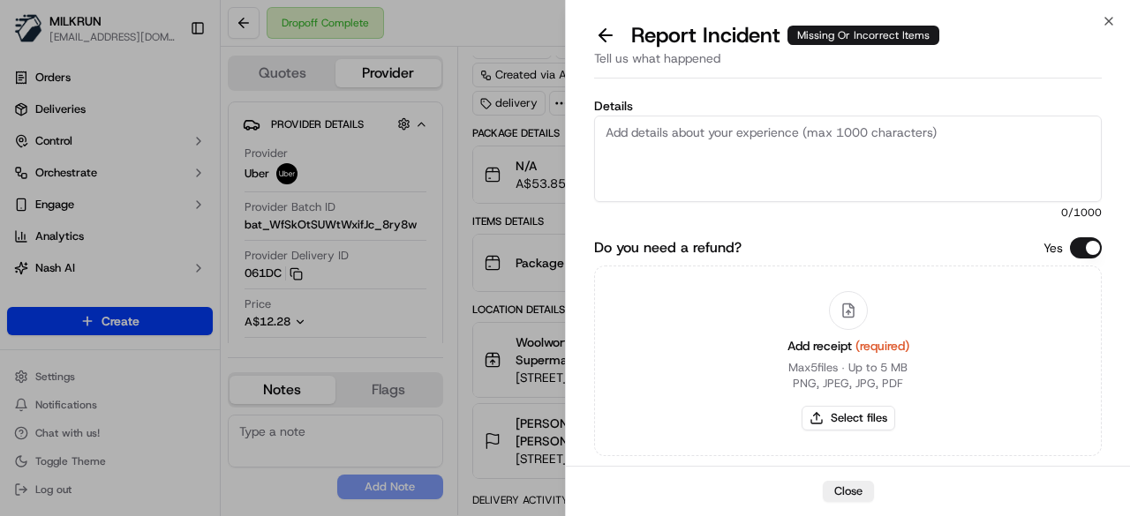
click at [771, 162] on textarea "Details" at bounding box center [847, 159] width 507 height 86
type textarea "Driver delivered an incorrect uber eats order along with customers order."
click at [870, 416] on button "Select files" at bounding box center [848, 418] width 94 height 25
type input "C:\fakepath\milkrun.jpg"
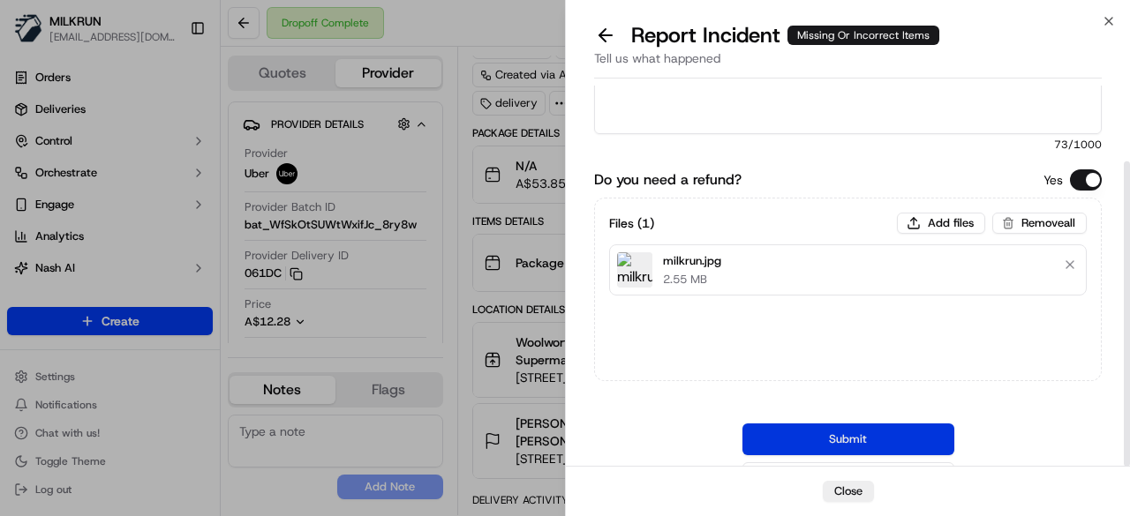
scroll to position [94, 0]
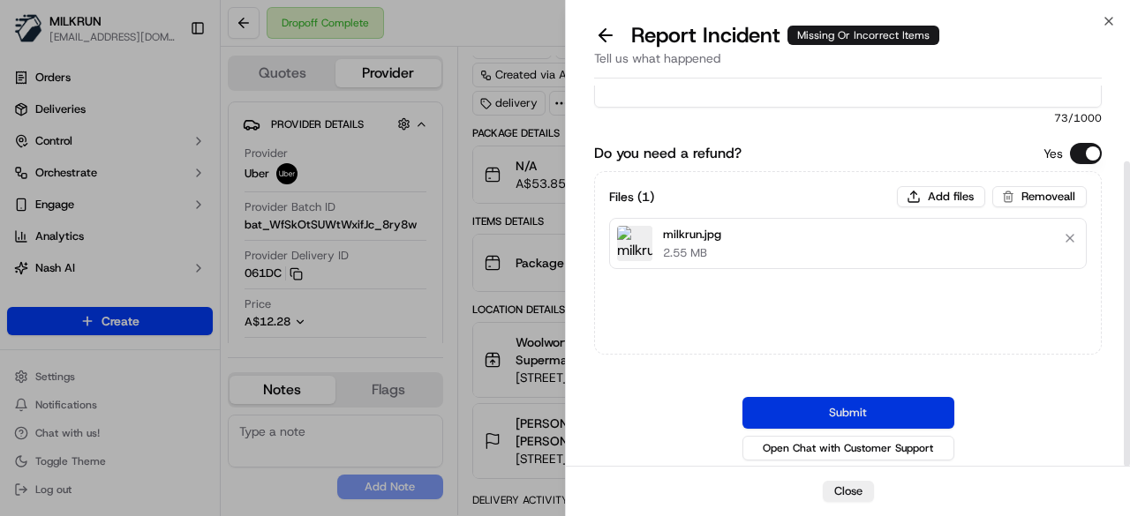
click at [848, 413] on button "Submit" at bounding box center [848, 413] width 212 height 32
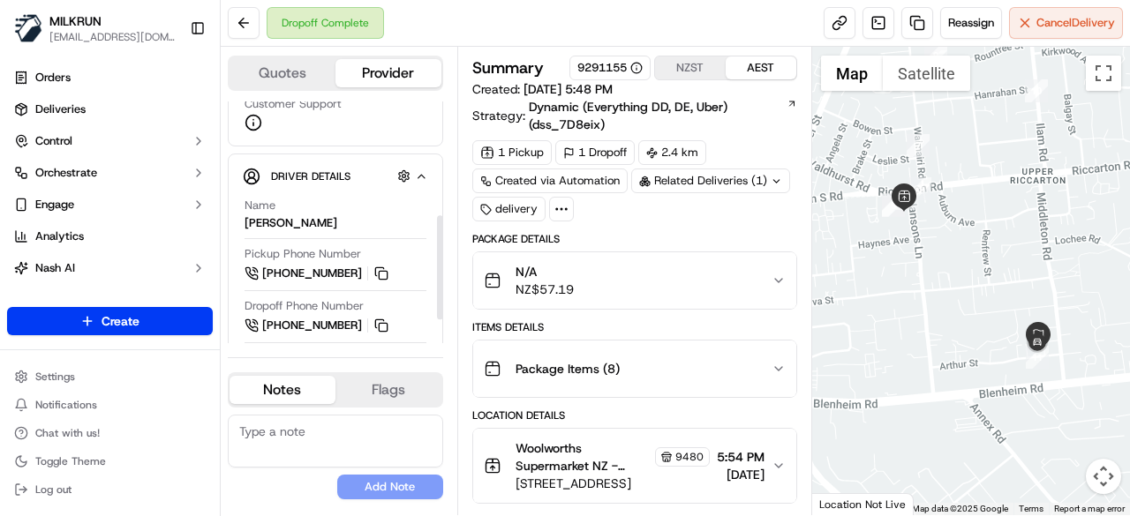
scroll to position [319, 0]
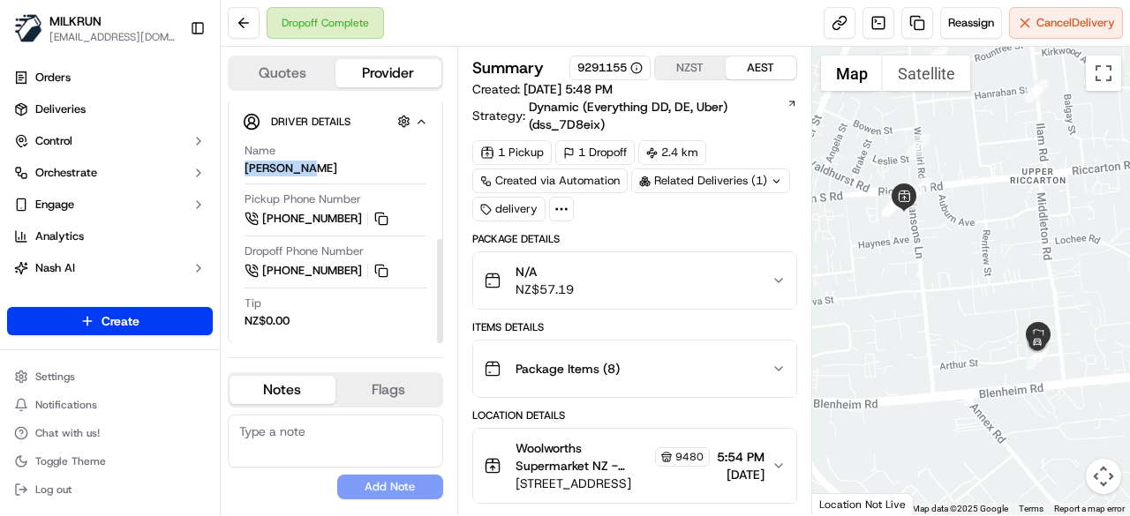
drag, startPoint x: 307, startPoint y: 165, endPoint x: 231, endPoint y: 167, distance: 75.9
click at [231, 167] on div "Driver Details Hidden ( 10 ) Name [PERSON_NAME] Pickup Phone Number [PHONE_NUMB…" at bounding box center [335, 221] width 215 height 245
copy div "[PERSON_NAME]"
click at [244, 8] on button at bounding box center [244, 23] width 32 height 32
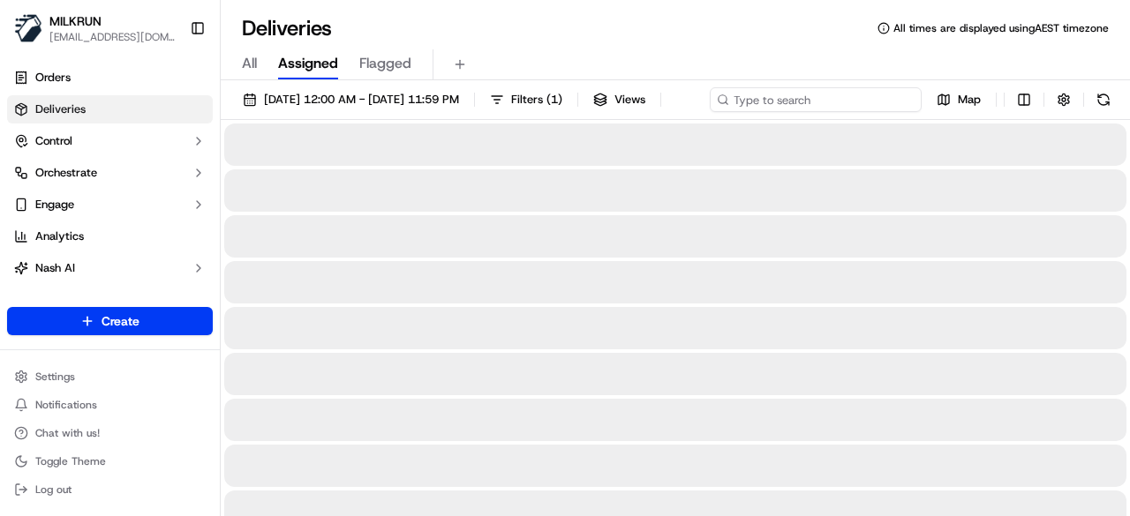
click at [828, 101] on input at bounding box center [816, 99] width 212 height 25
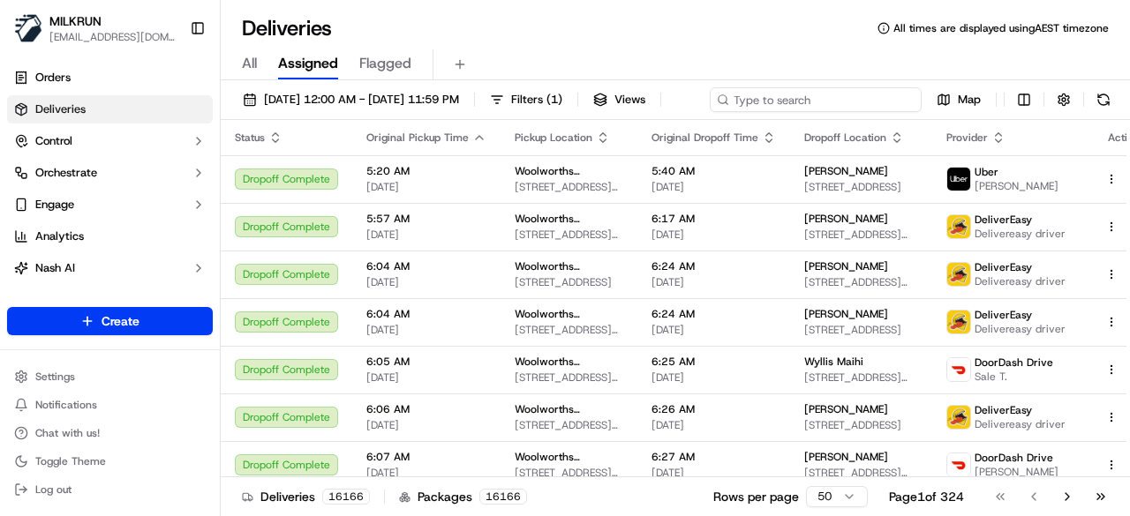
paste input "[PERSON_NAME]"
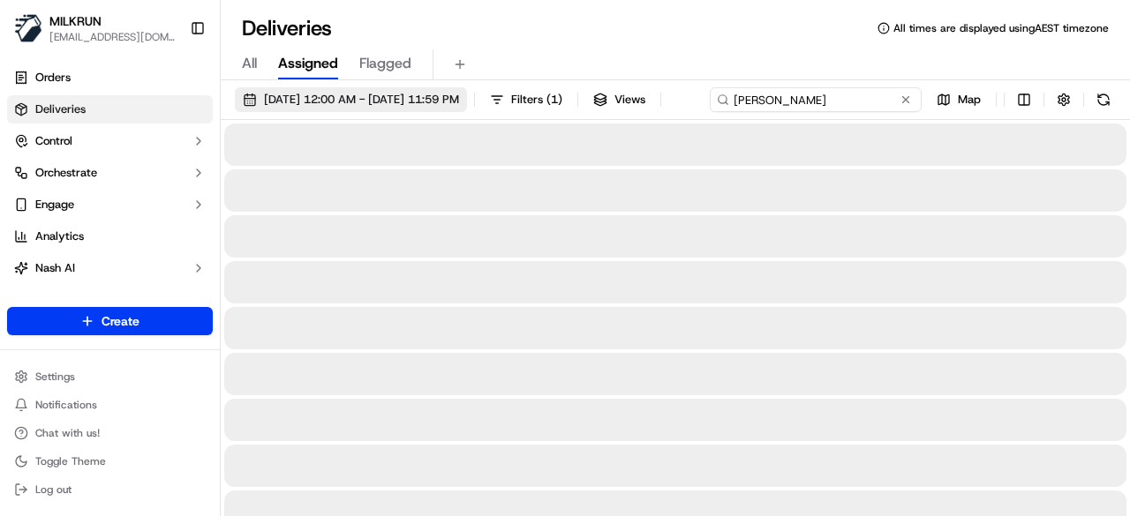
type input "[PERSON_NAME]"
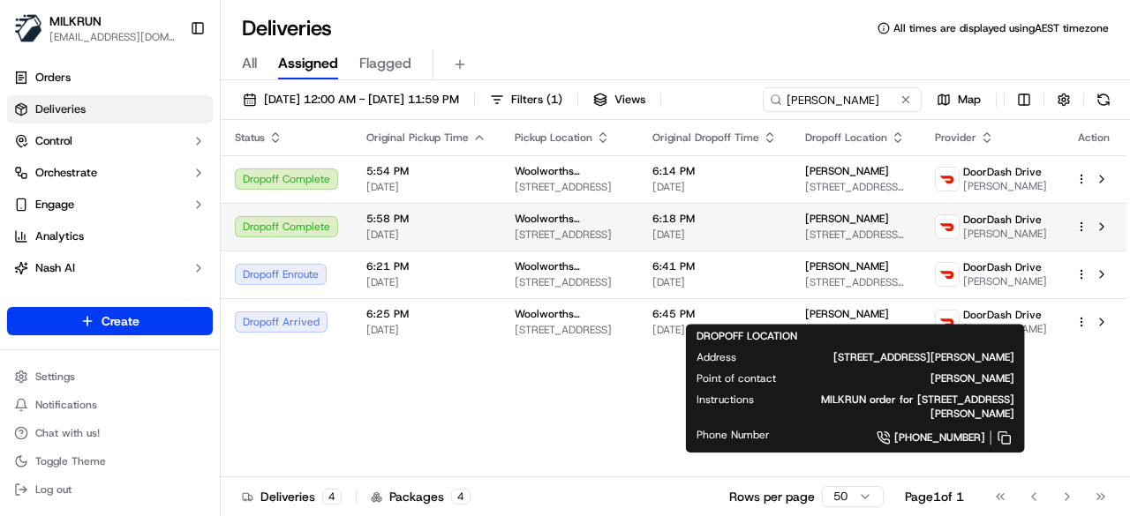
click at [831, 242] on span "[STREET_ADDRESS][PERSON_NAME]" at bounding box center [855, 235] width 101 height 14
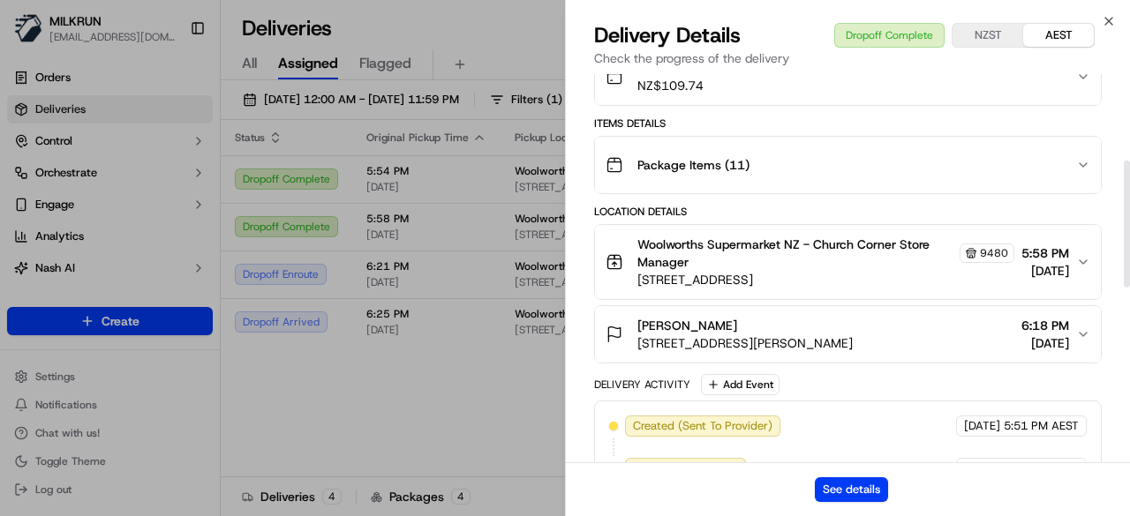
scroll to position [441, 0]
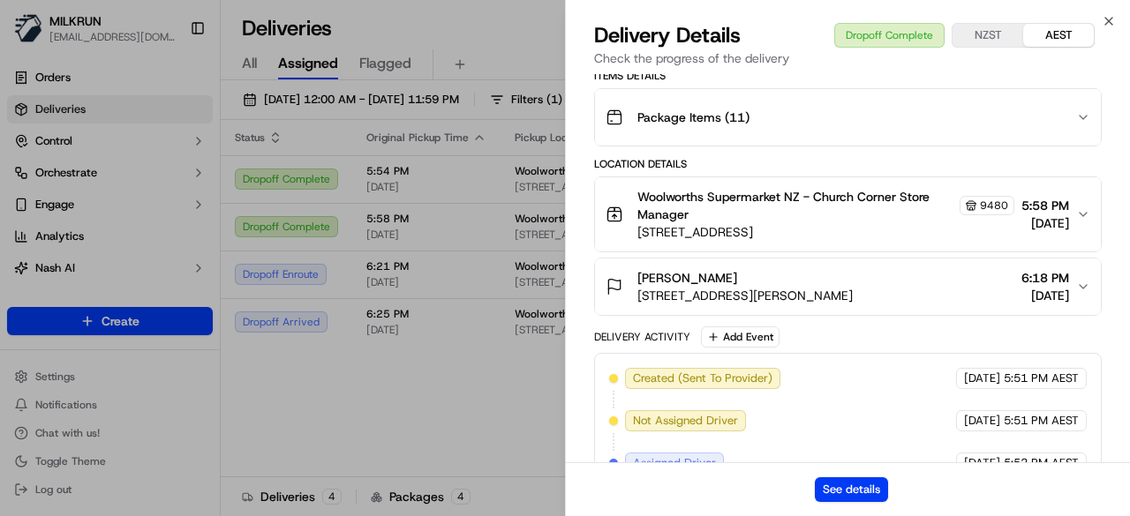
drag, startPoint x: 740, startPoint y: 271, endPoint x: 635, endPoint y: 272, distance: 104.1
click at [635, 272] on div "[PERSON_NAME] [STREET_ADDRESS][PERSON_NAME]" at bounding box center [728, 286] width 247 height 35
copy span "[PERSON_NAME]"
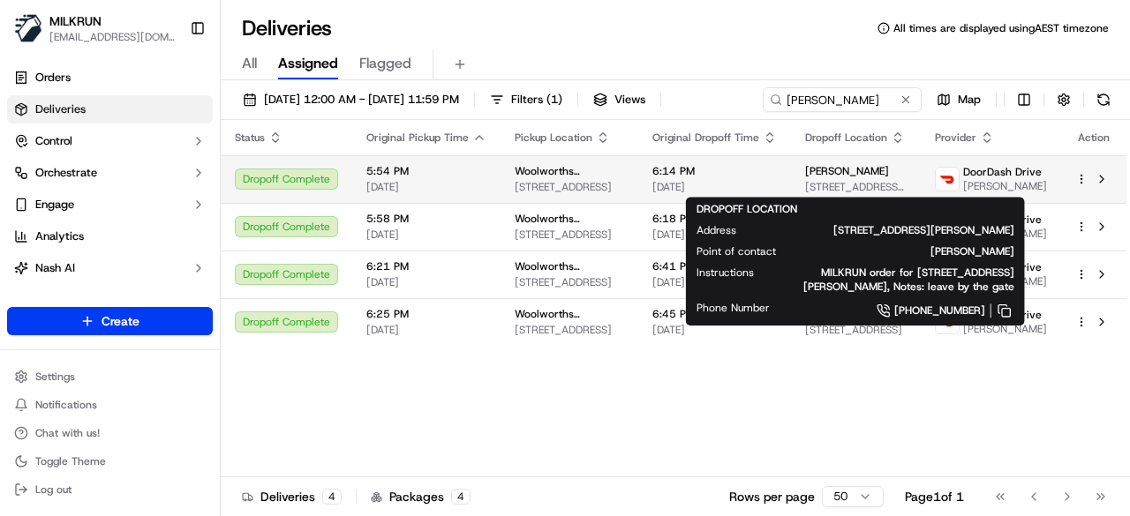
click at [845, 187] on span "[STREET_ADDRESS][PERSON_NAME]" at bounding box center [855, 187] width 101 height 14
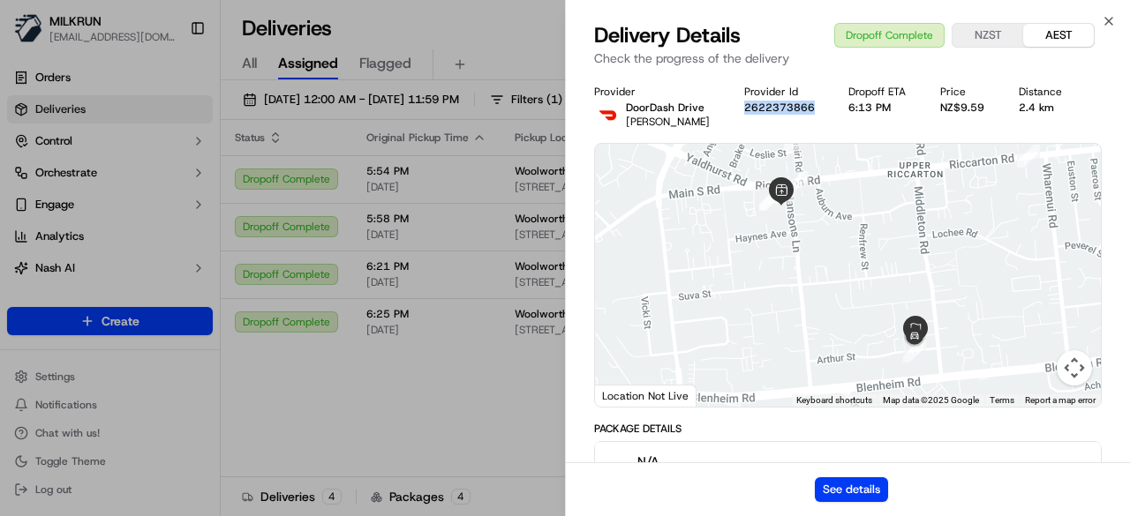
drag, startPoint x: 810, startPoint y: 114, endPoint x: 738, endPoint y: 104, distance: 73.0
click at [738, 104] on div "Provider DoorDash Drive [PERSON_NAME] Provider Id 2622373866 Dropoff ETA 6:13 P…" at bounding box center [847, 107] width 507 height 44
copy button "2622373866"
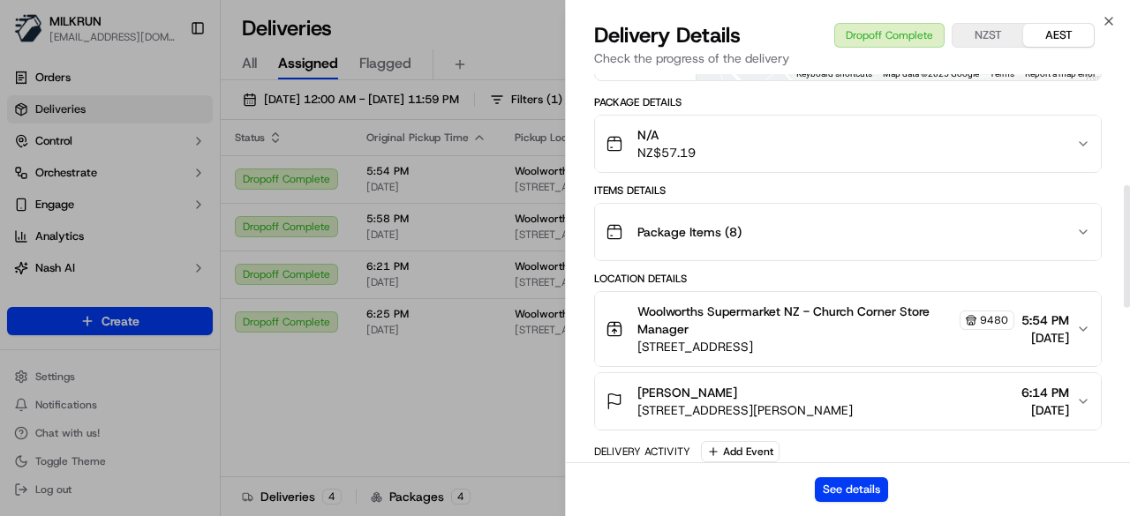
scroll to position [353, 0]
